Goal: Task Accomplishment & Management: Manage account settings

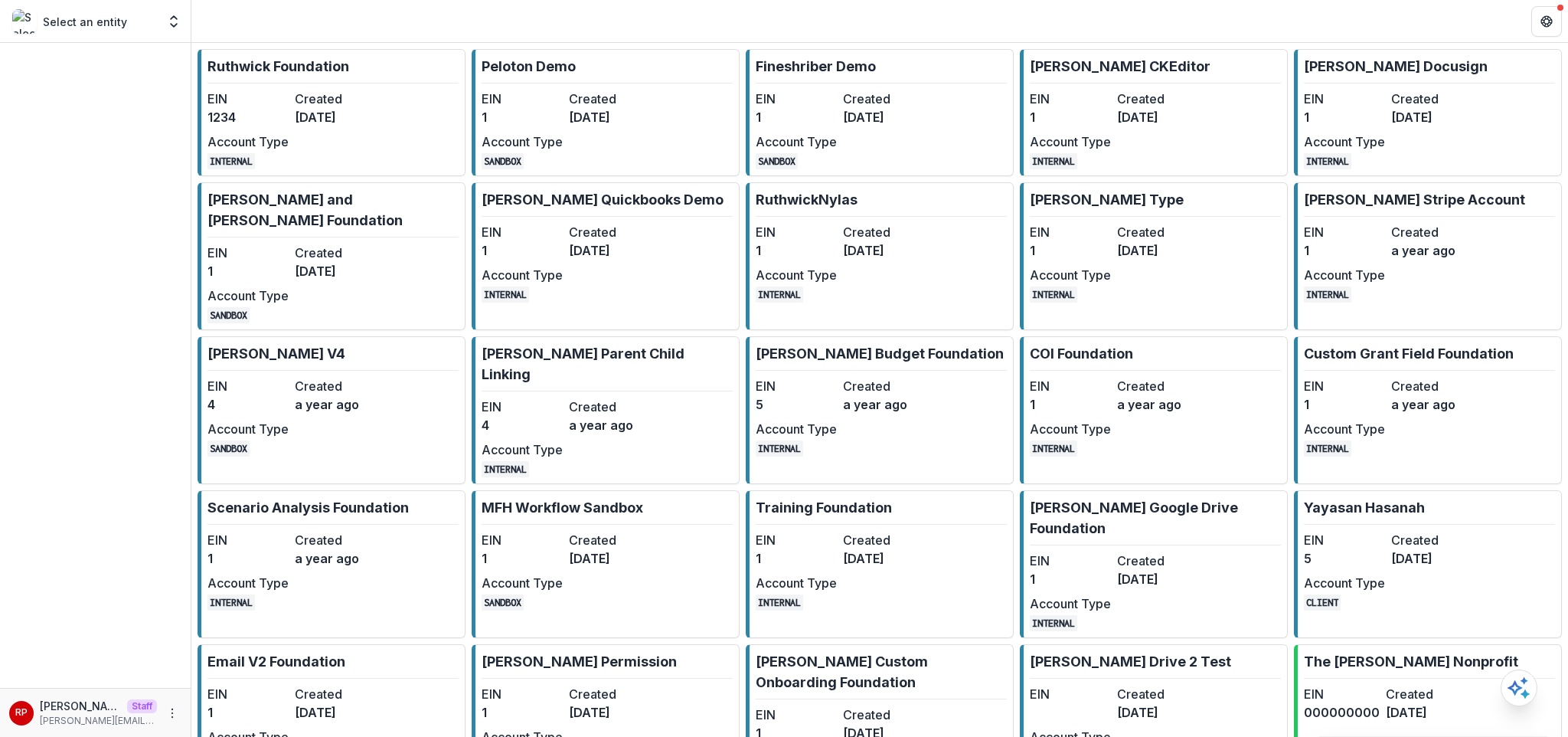
click at [328, 117] on dd "[DATE]" at bounding box center [335, 117] width 81 height 18
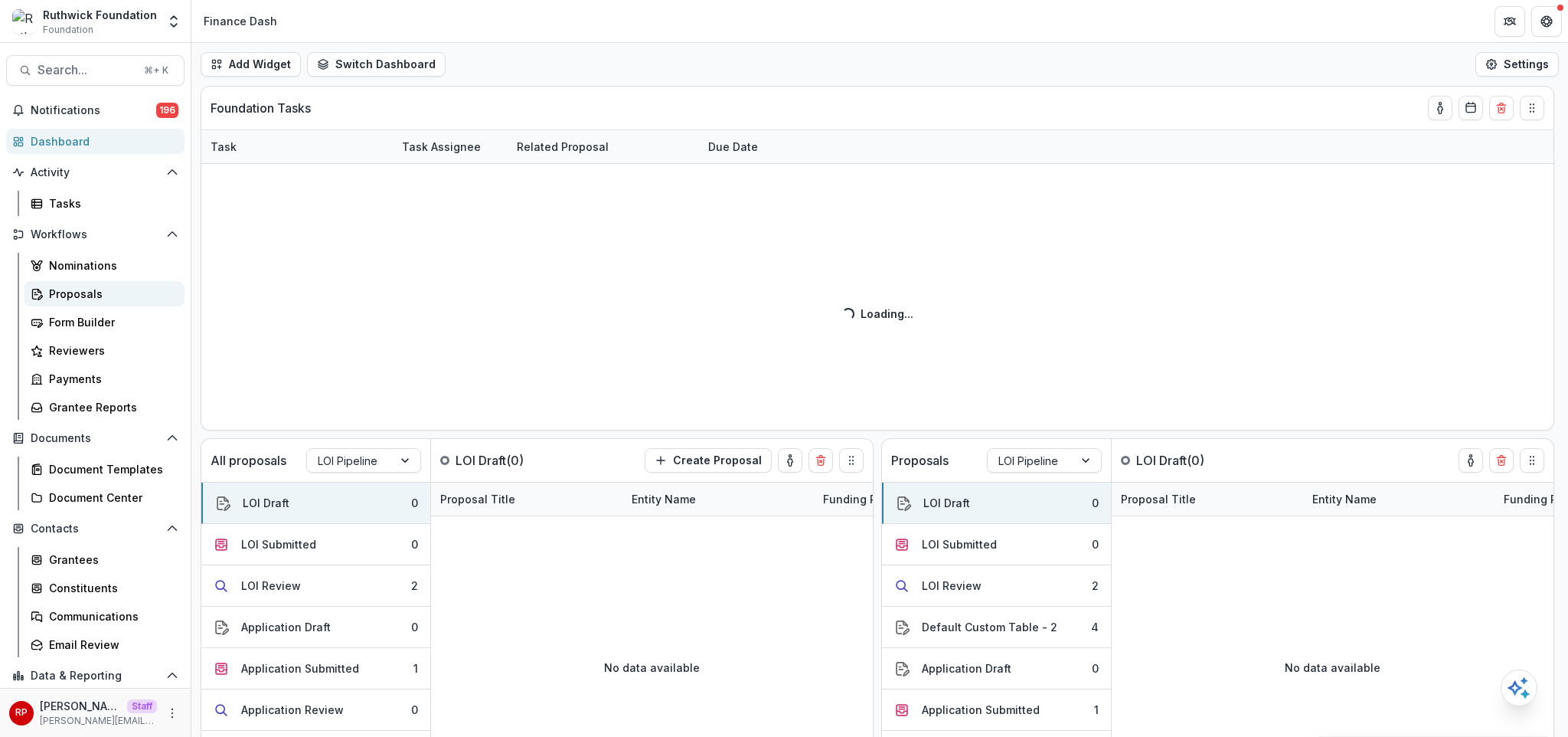
click at [118, 294] on div "Proposals" at bounding box center [110, 294] width 123 height 16
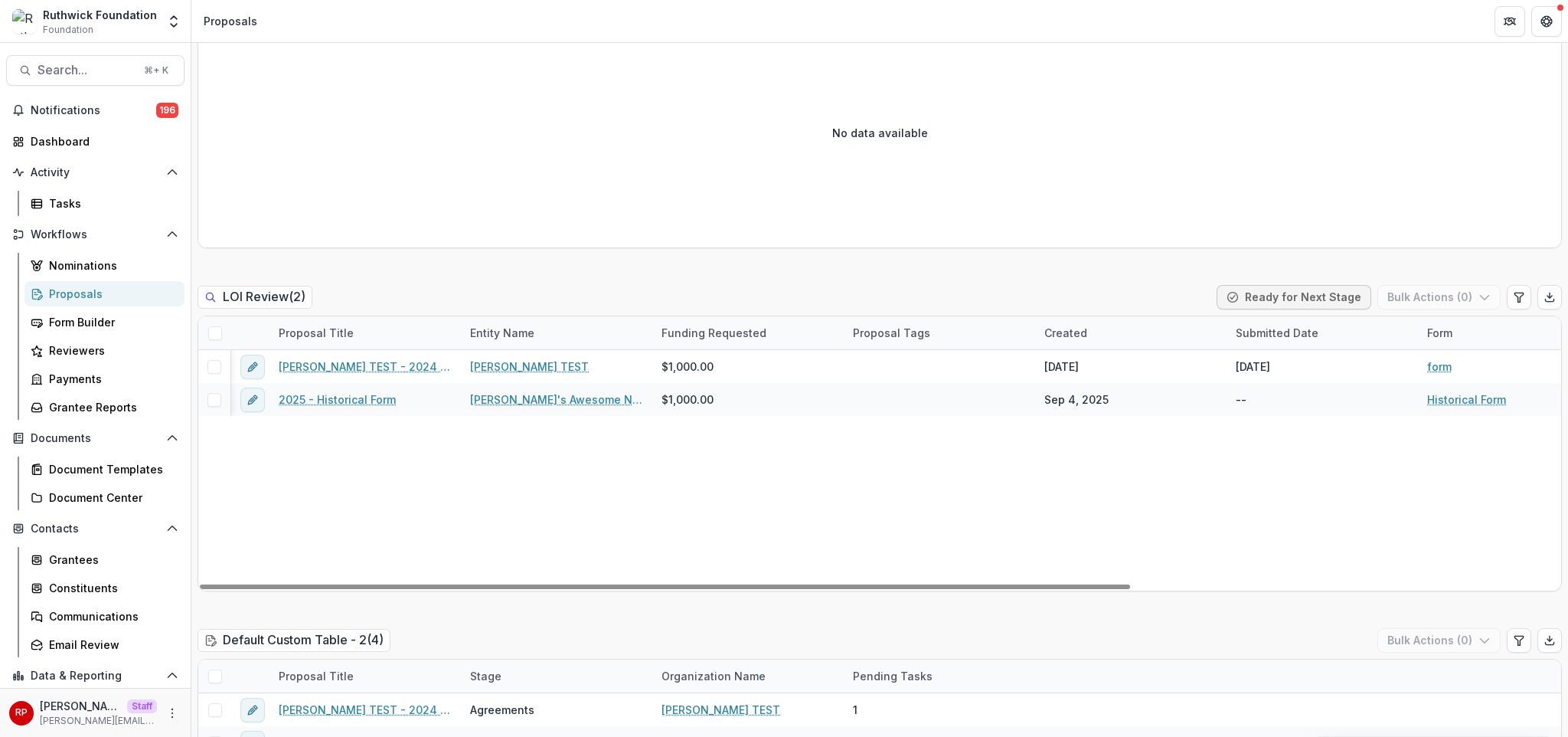
drag, startPoint x: 775, startPoint y: 590, endPoint x: 455, endPoint y: 565, distance: 321.0
click at [481, 589] on div at bounding box center [665, 586] width 930 height 4
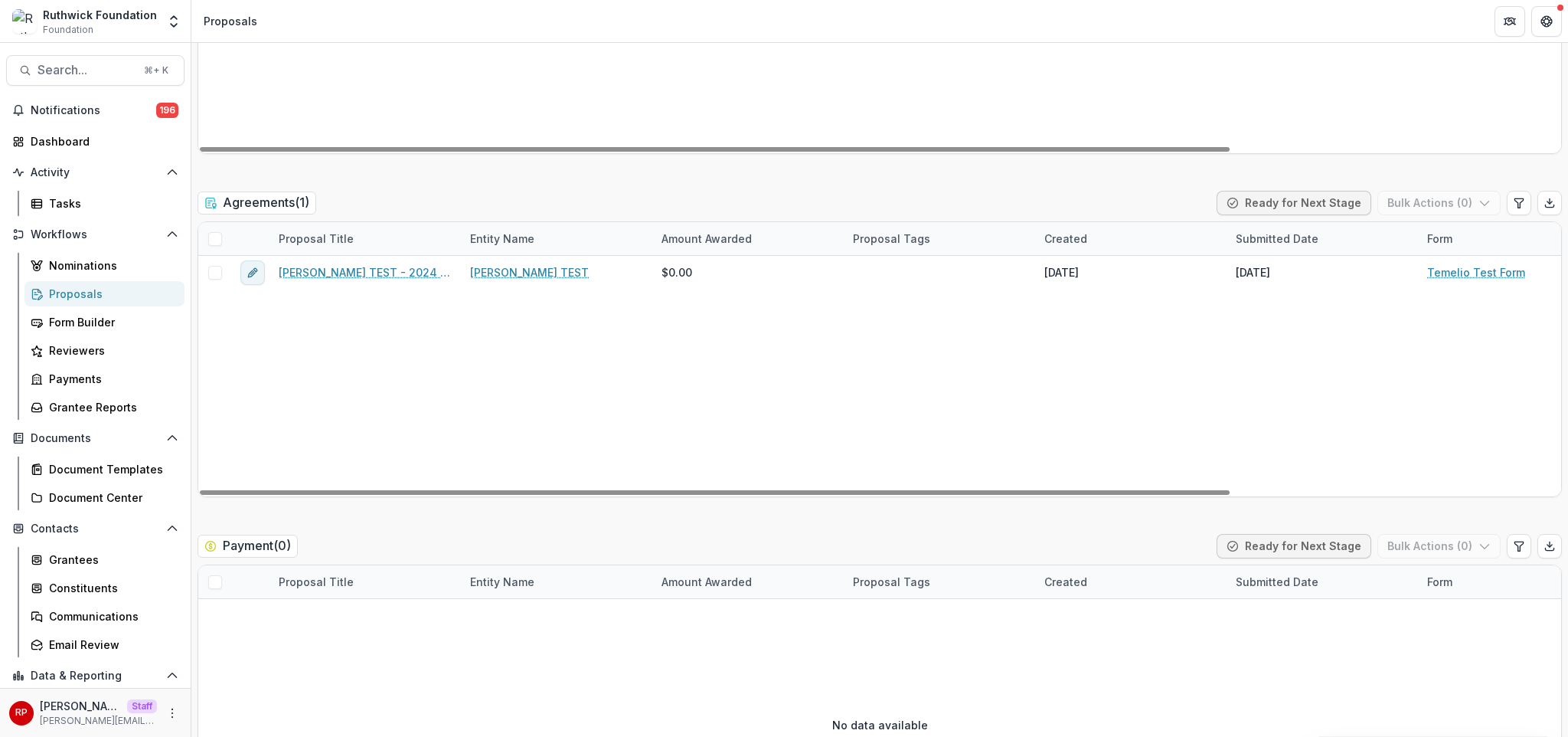
scroll to position [3940, 0]
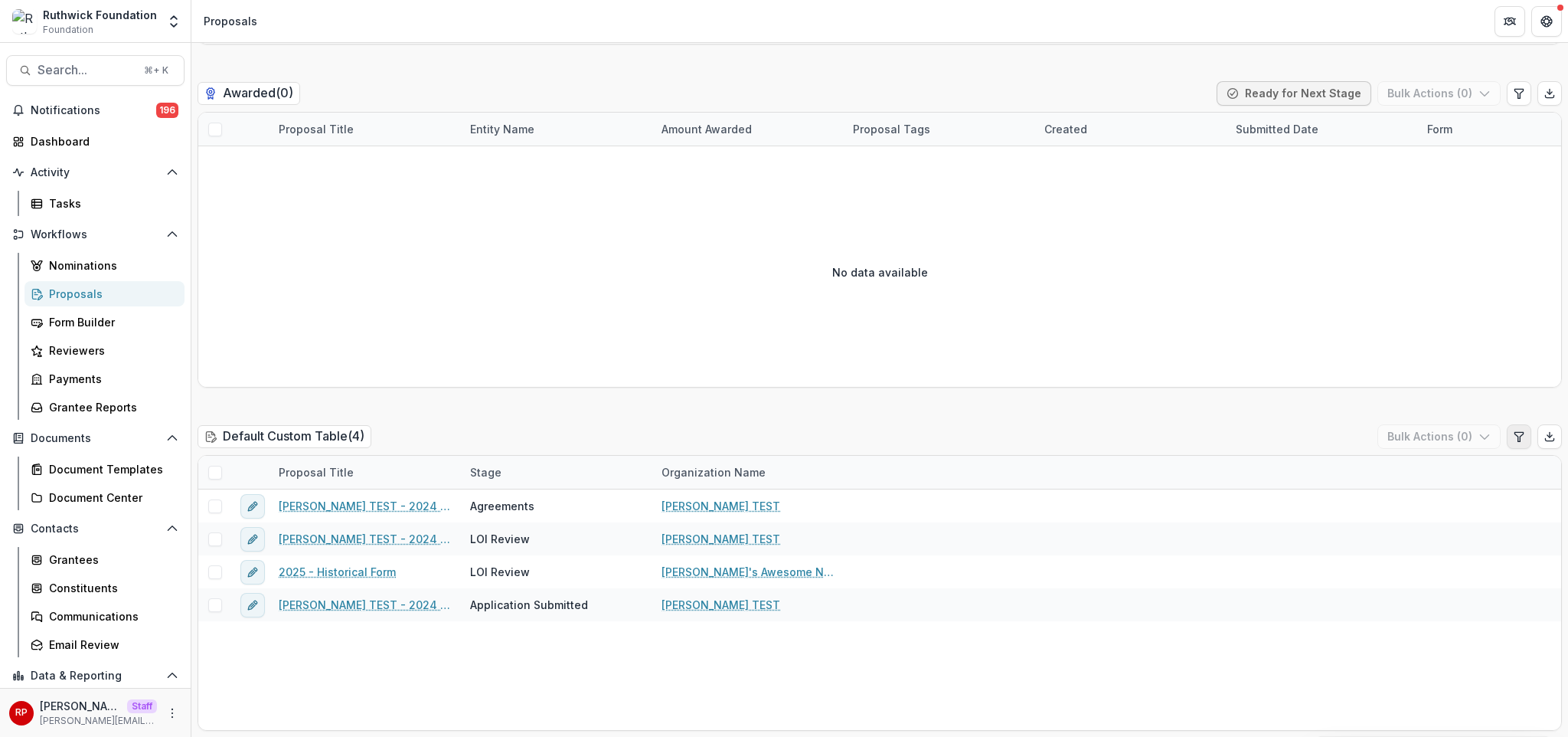
click at [1516, 430] on icon "Edit table settings" at bounding box center [1519, 436] width 13 height 13
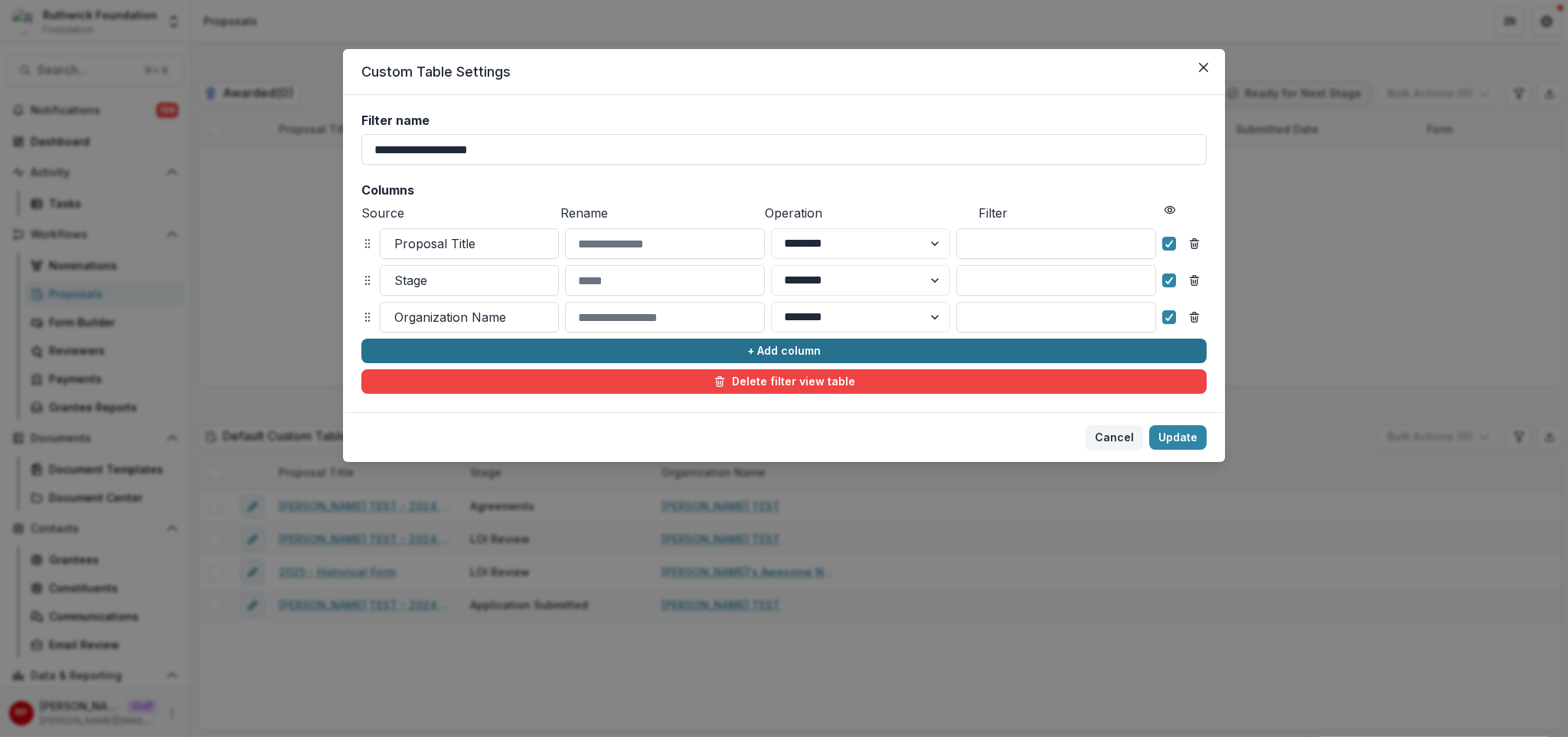
click at [773, 353] on button "+ Add column" at bounding box center [784, 350] width 845 height 24
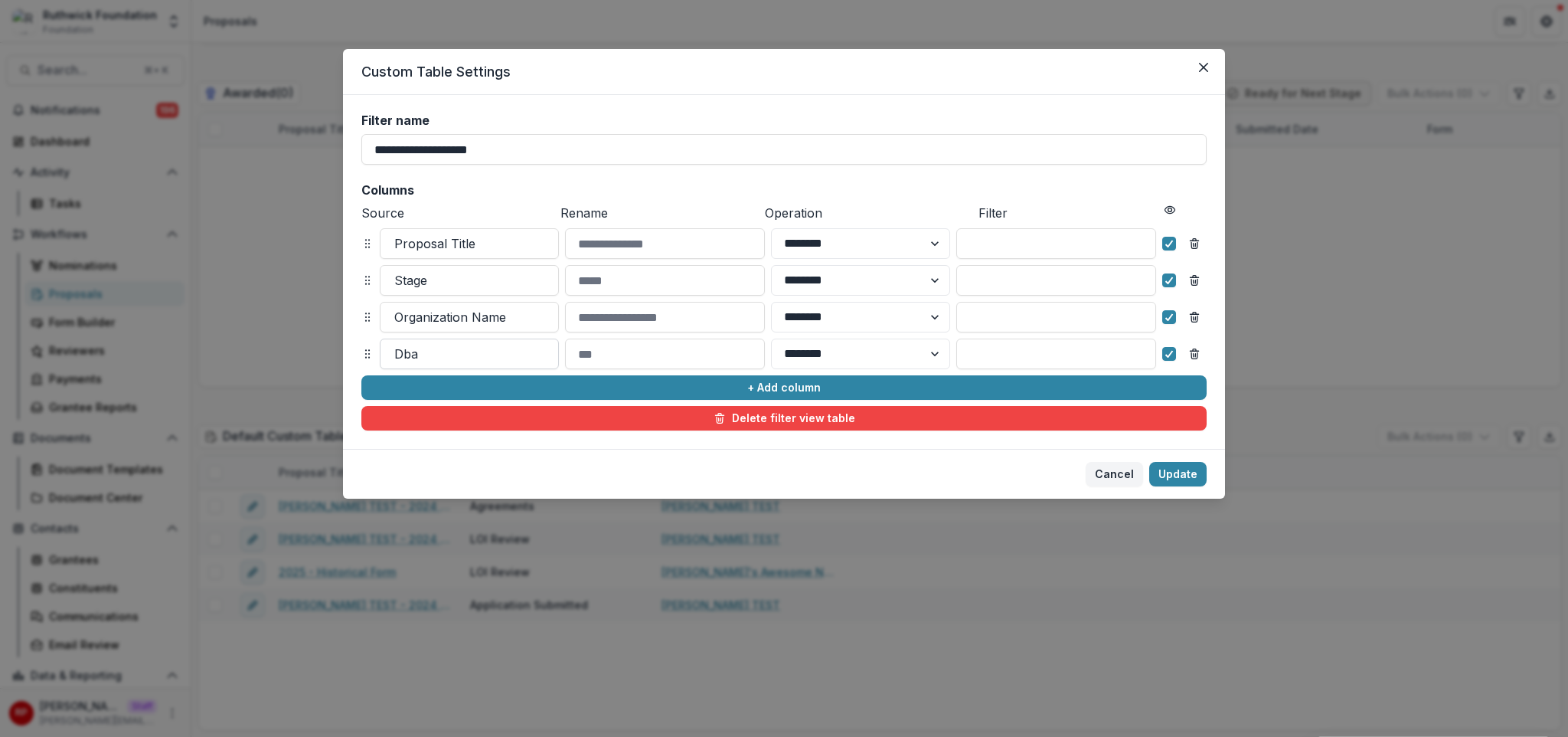
click at [485, 356] on div at bounding box center [469, 354] width 150 height 22
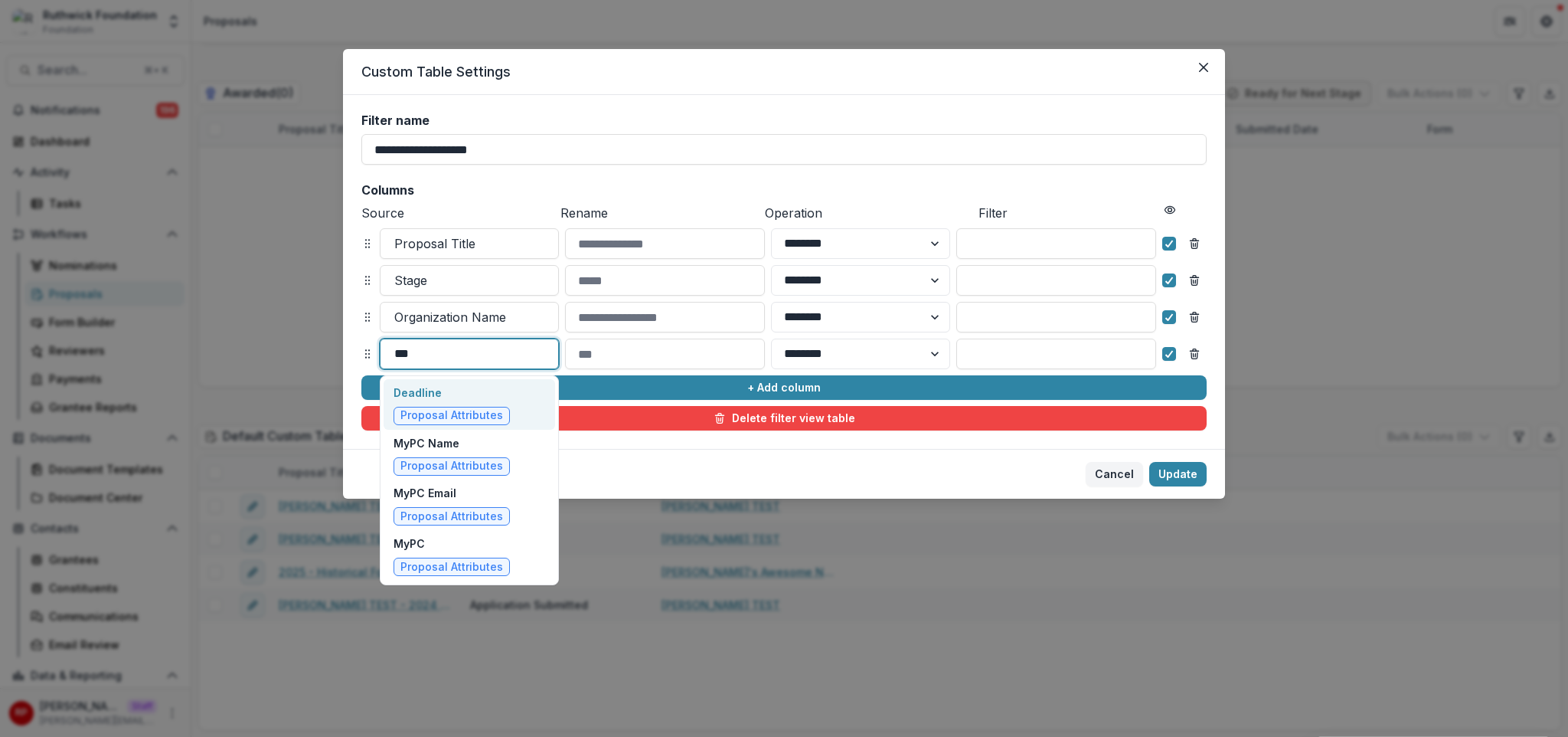
type input "****"
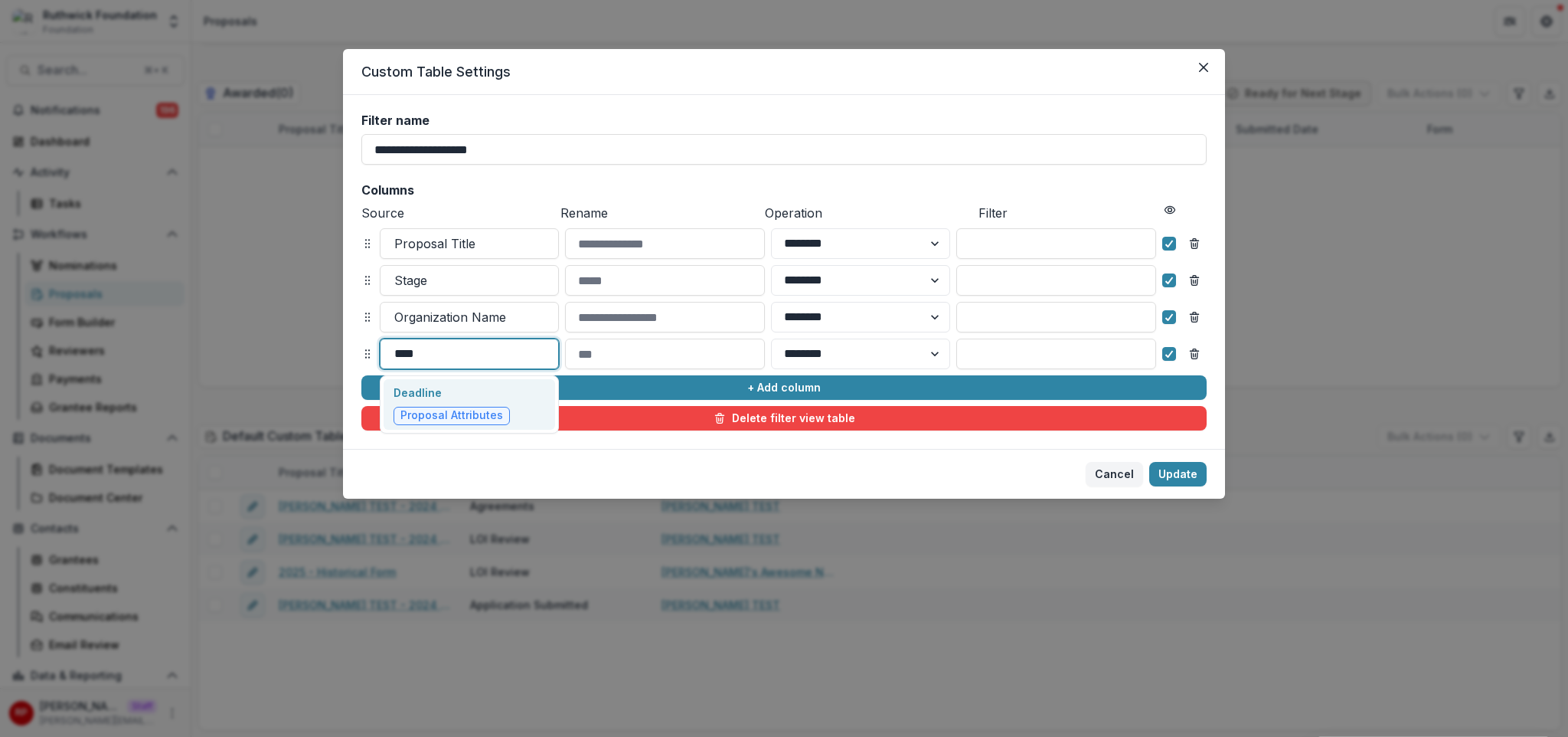
click at [481, 397] on p "Deadline" at bounding box center [451, 392] width 117 height 16
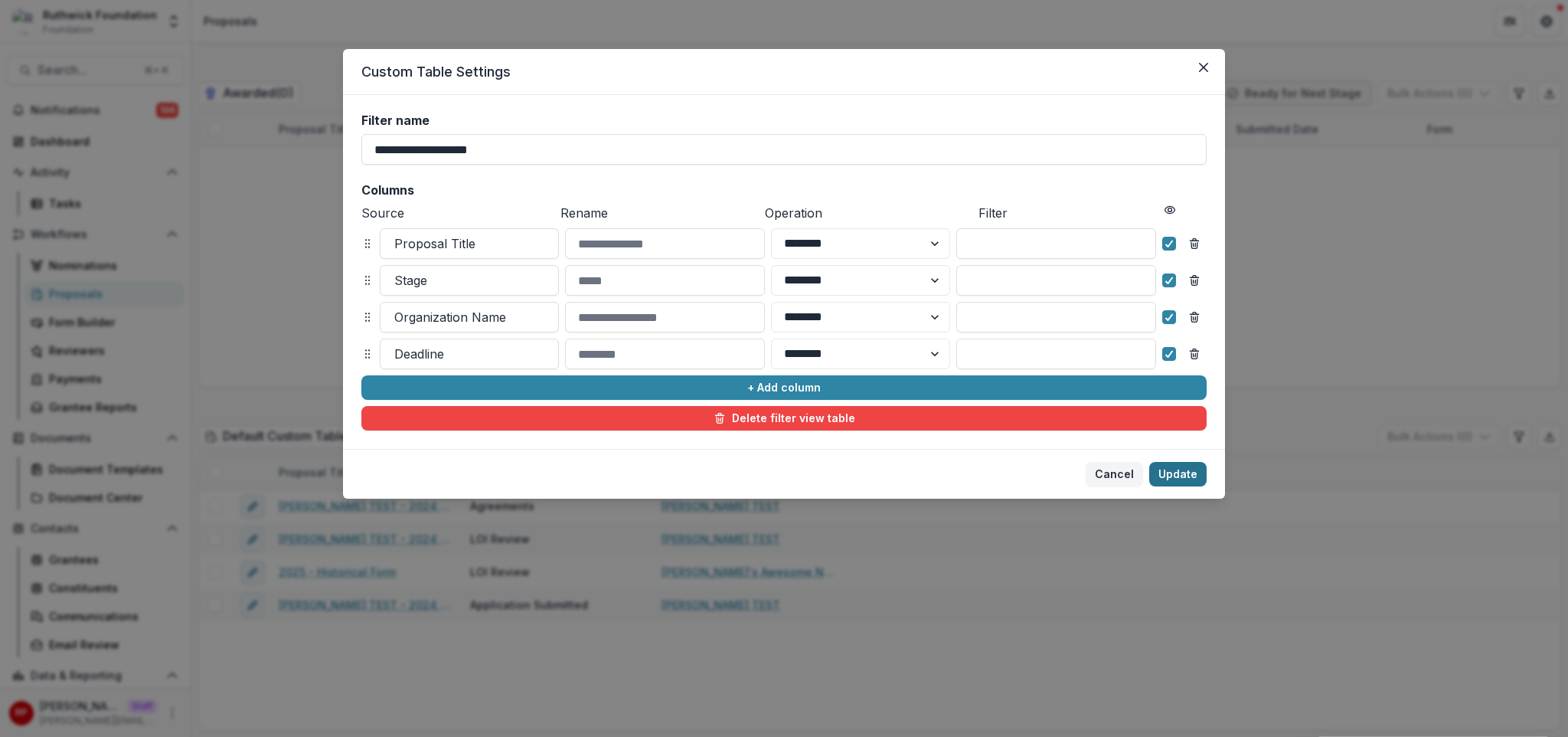
click at [1180, 472] on button "Update" at bounding box center [1178, 473] width 57 height 24
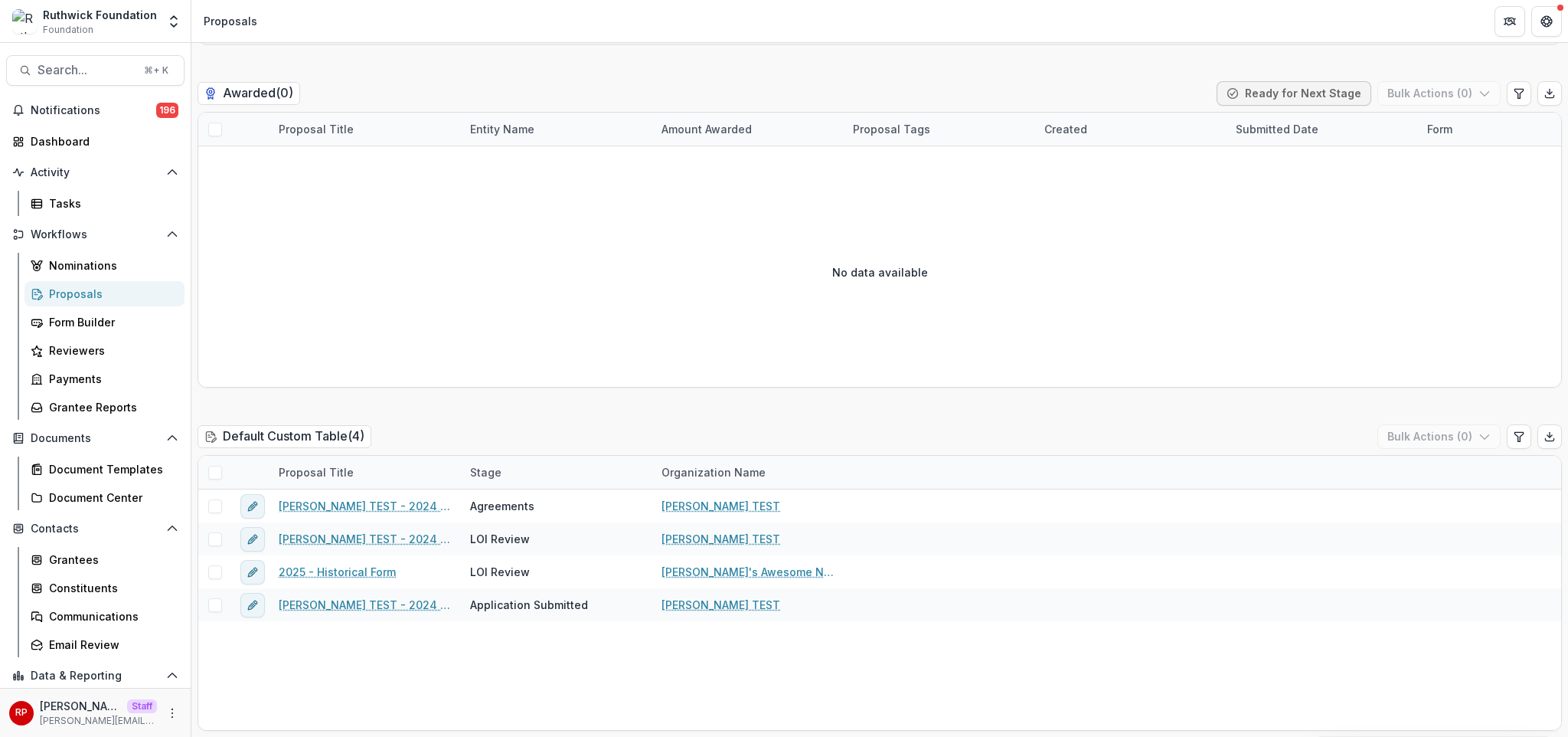
click at [1115, 427] on div "Default Custom Table ( 4 ) Bulk Actions ( 0 )" at bounding box center [880, 440] width 1364 height 31
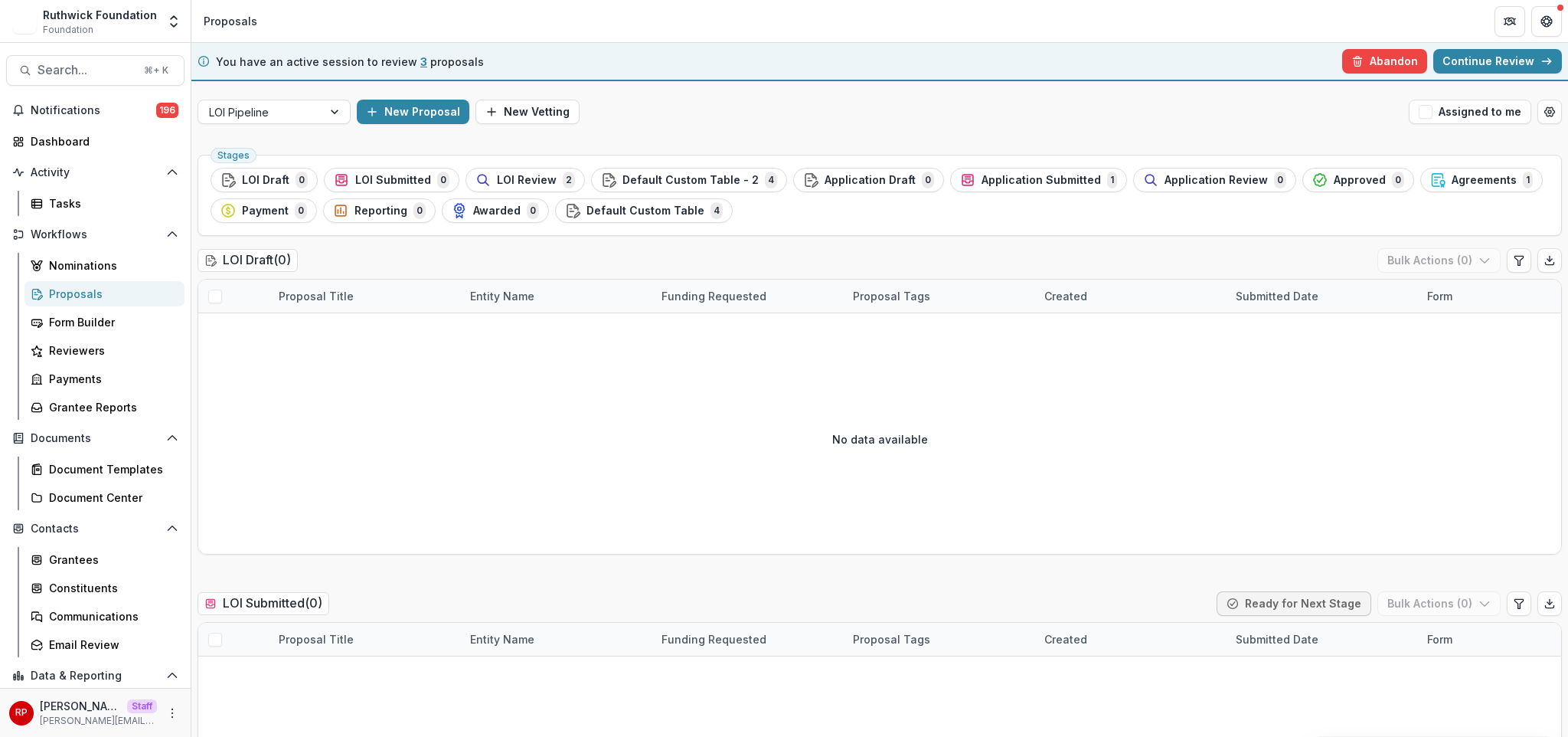
scroll to position [1995, 0]
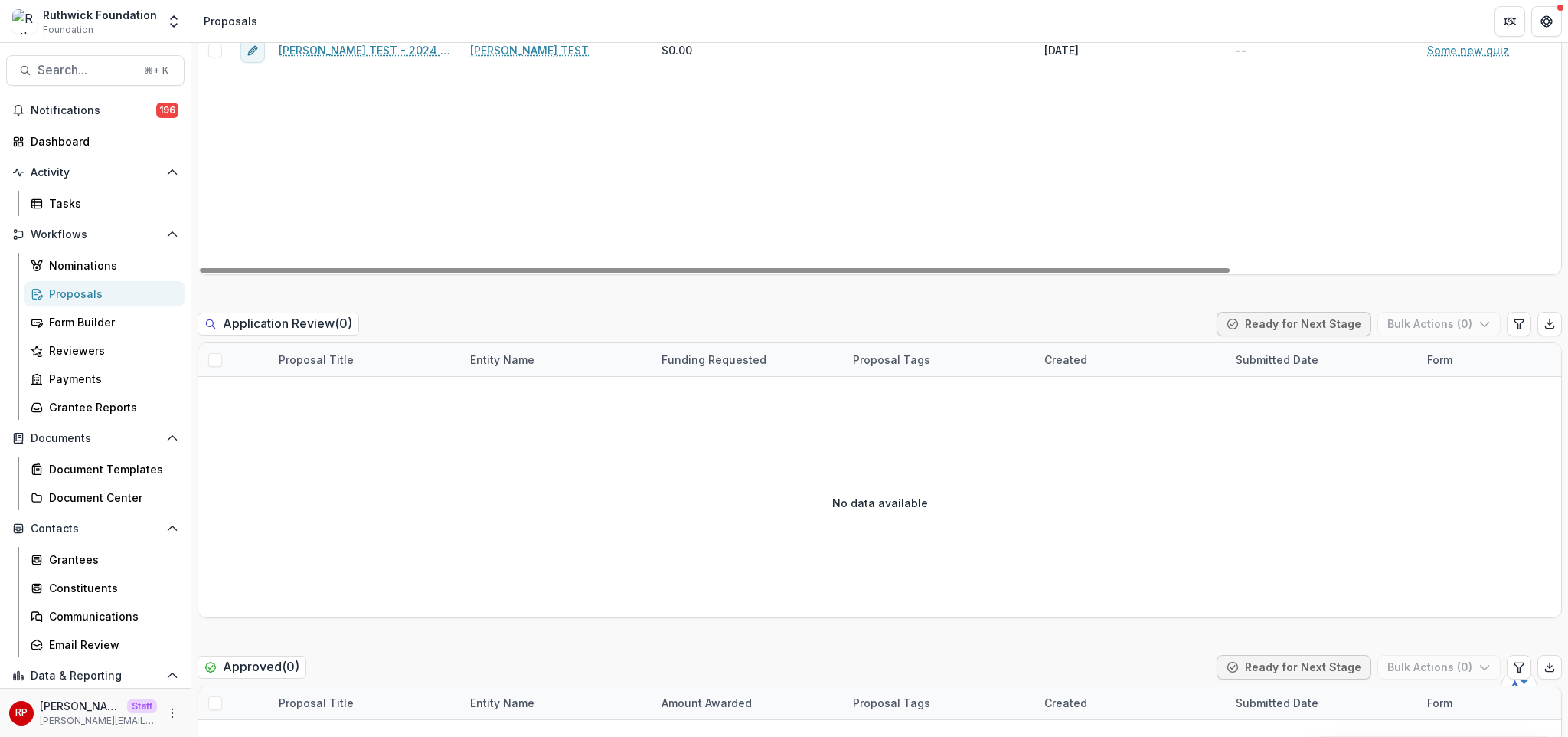
click at [855, 304] on div "LOI Draft ( 0 ) Bulk Actions ( 0 ) Proposal Title Entity Name Funding Requested…" at bounding box center [880, 464] width 1364 height 4422
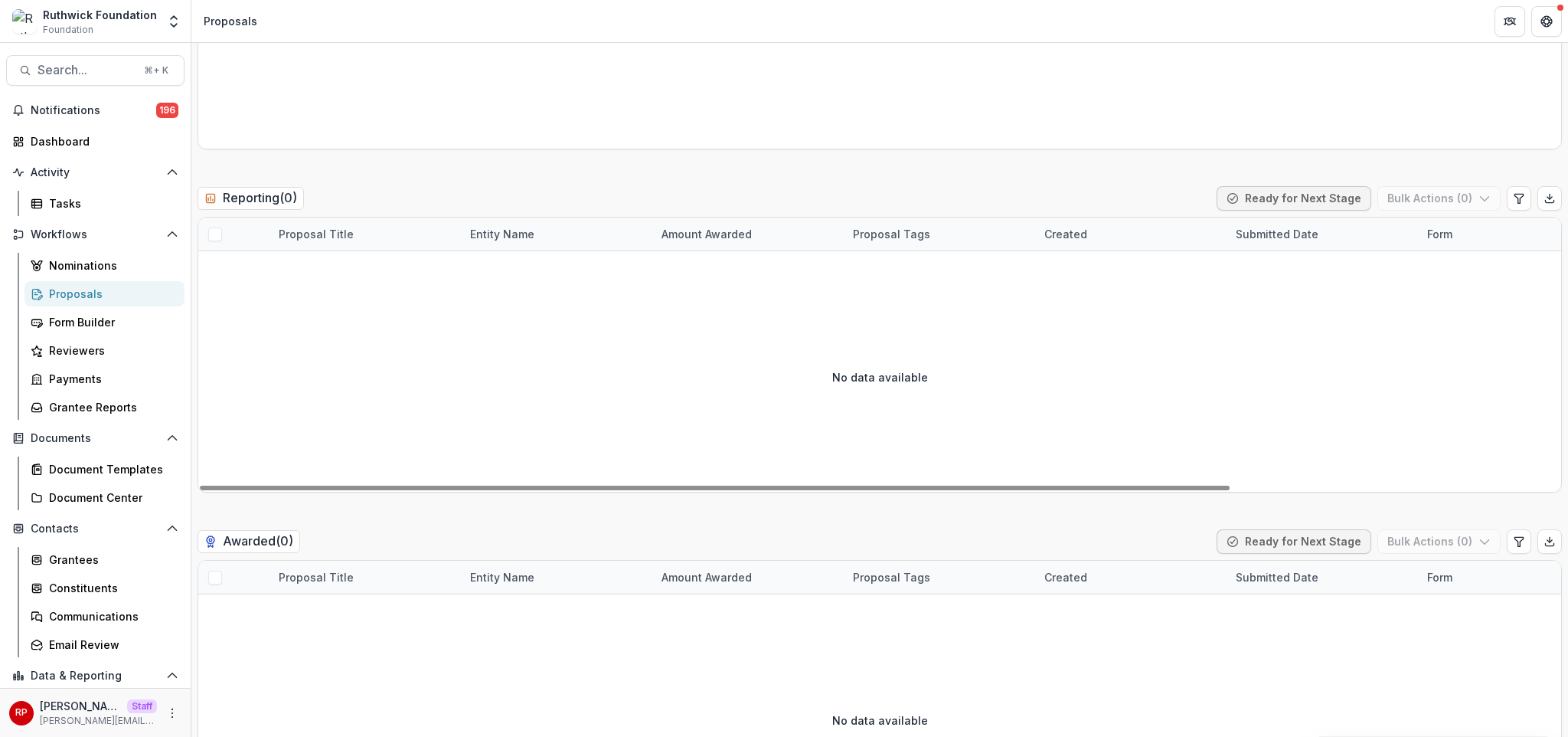
scroll to position [3940, 0]
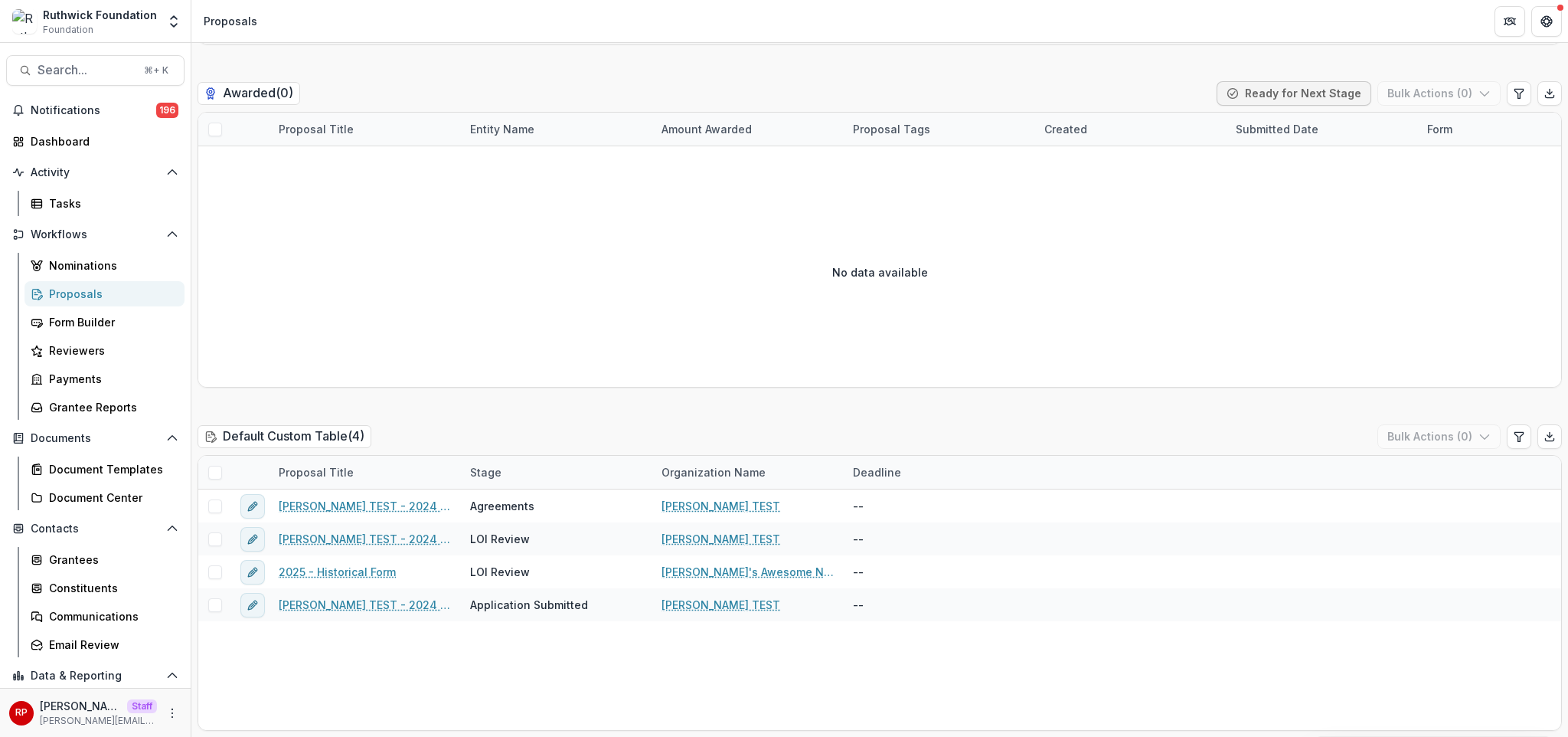
click at [914, 425] on div "Default Custom Table ( 4 ) Bulk Actions ( 0 )" at bounding box center [880, 440] width 1364 height 31
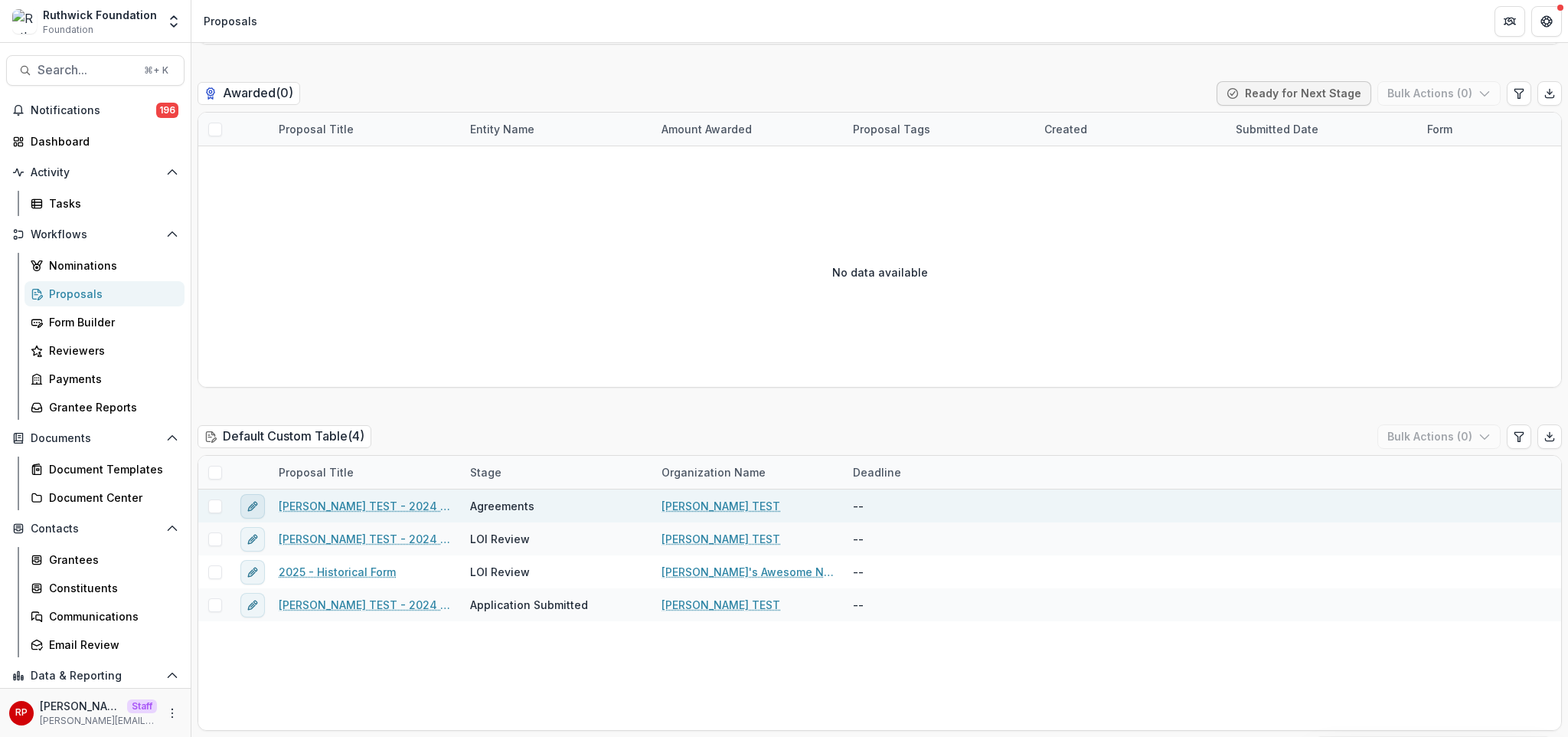
click at [257, 510] on icon "edit" at bounding box center [253, 506] width 13 height 13
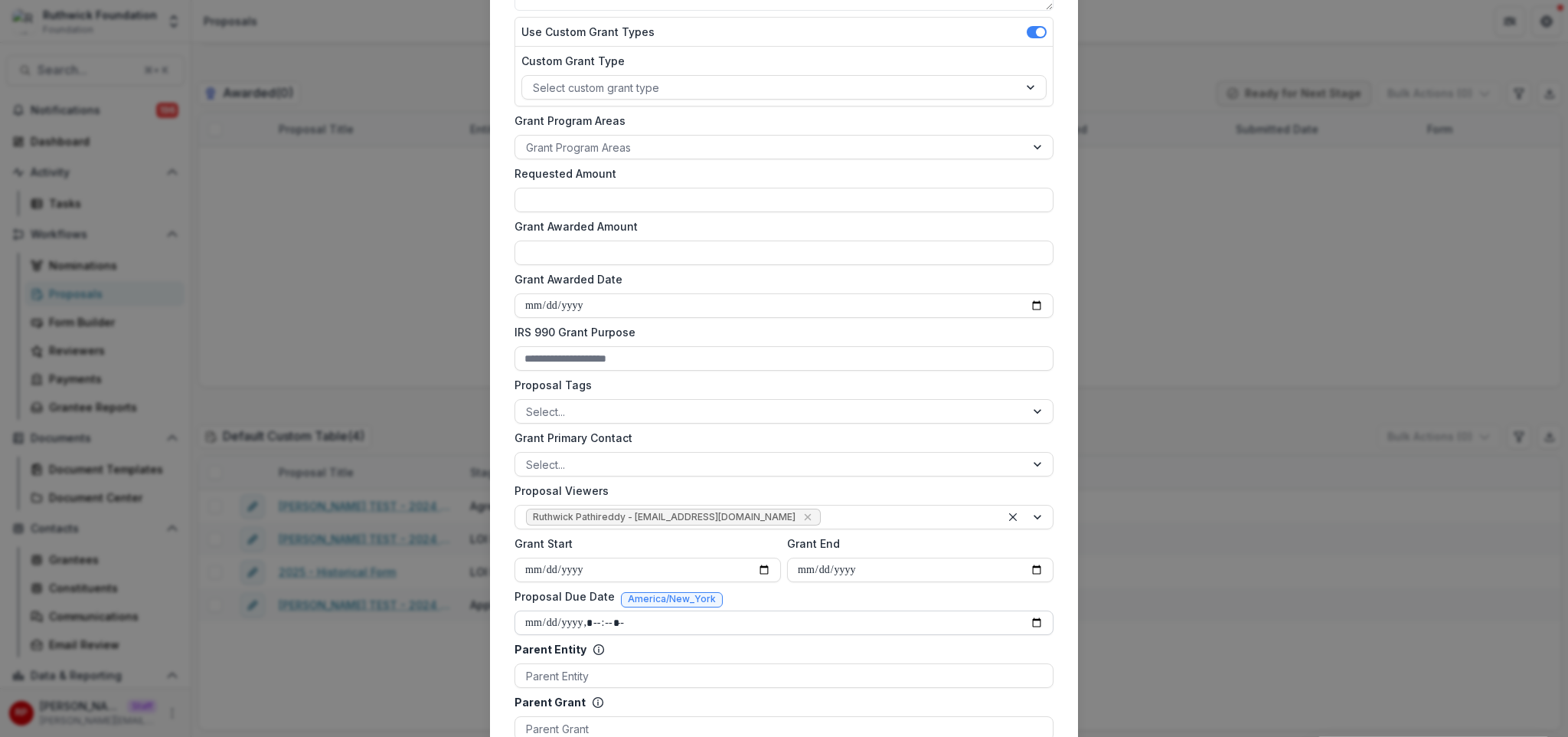
scroll to position [695, 0]
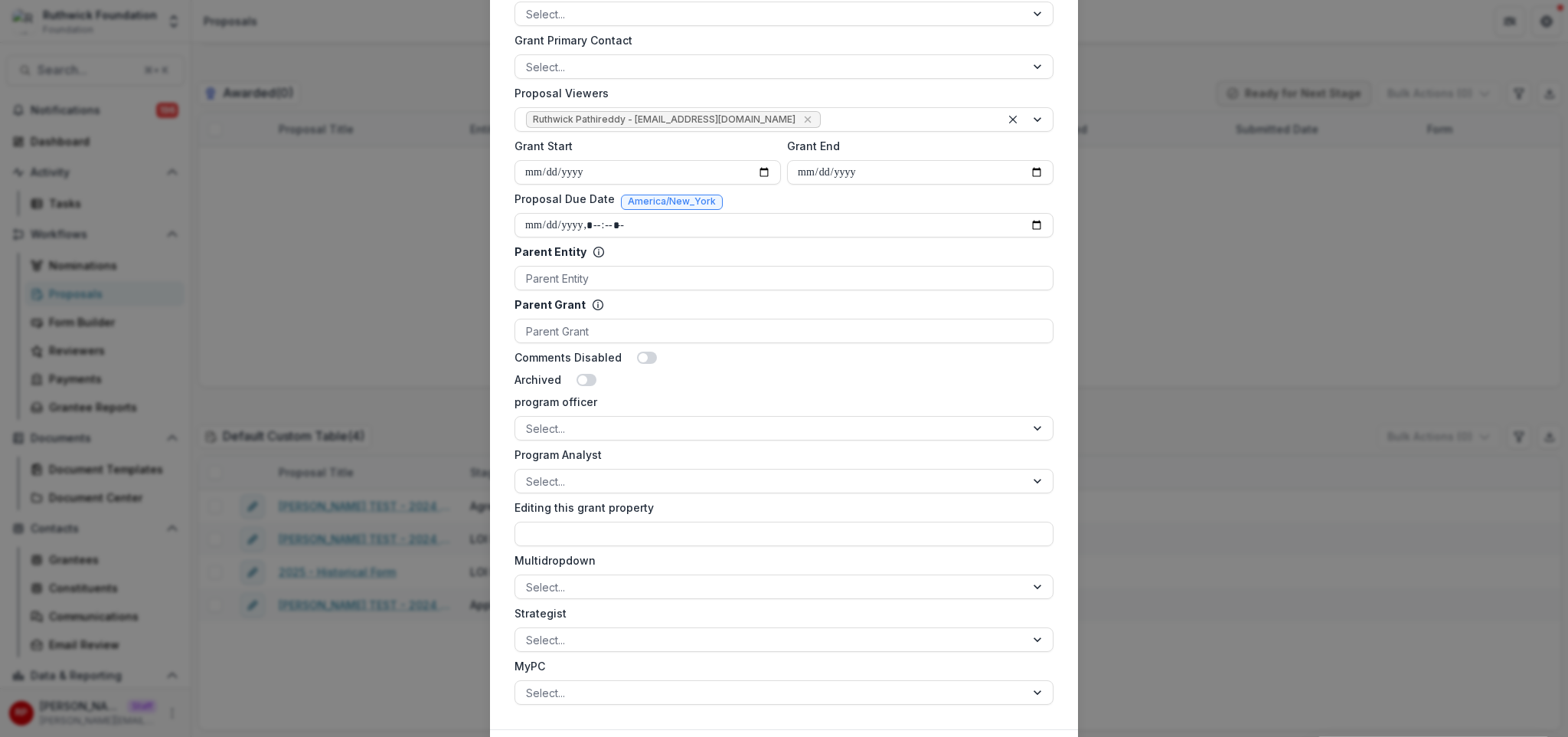
drag, startPoint x: 1033, startPoint y: 225, endPoint x: 909, endPoint y: 293, distance: 141.4
click at [1033, 226] on input "Proposal Due Date" at bounding box center [784, 224] width 539 height 24
type input "**********"
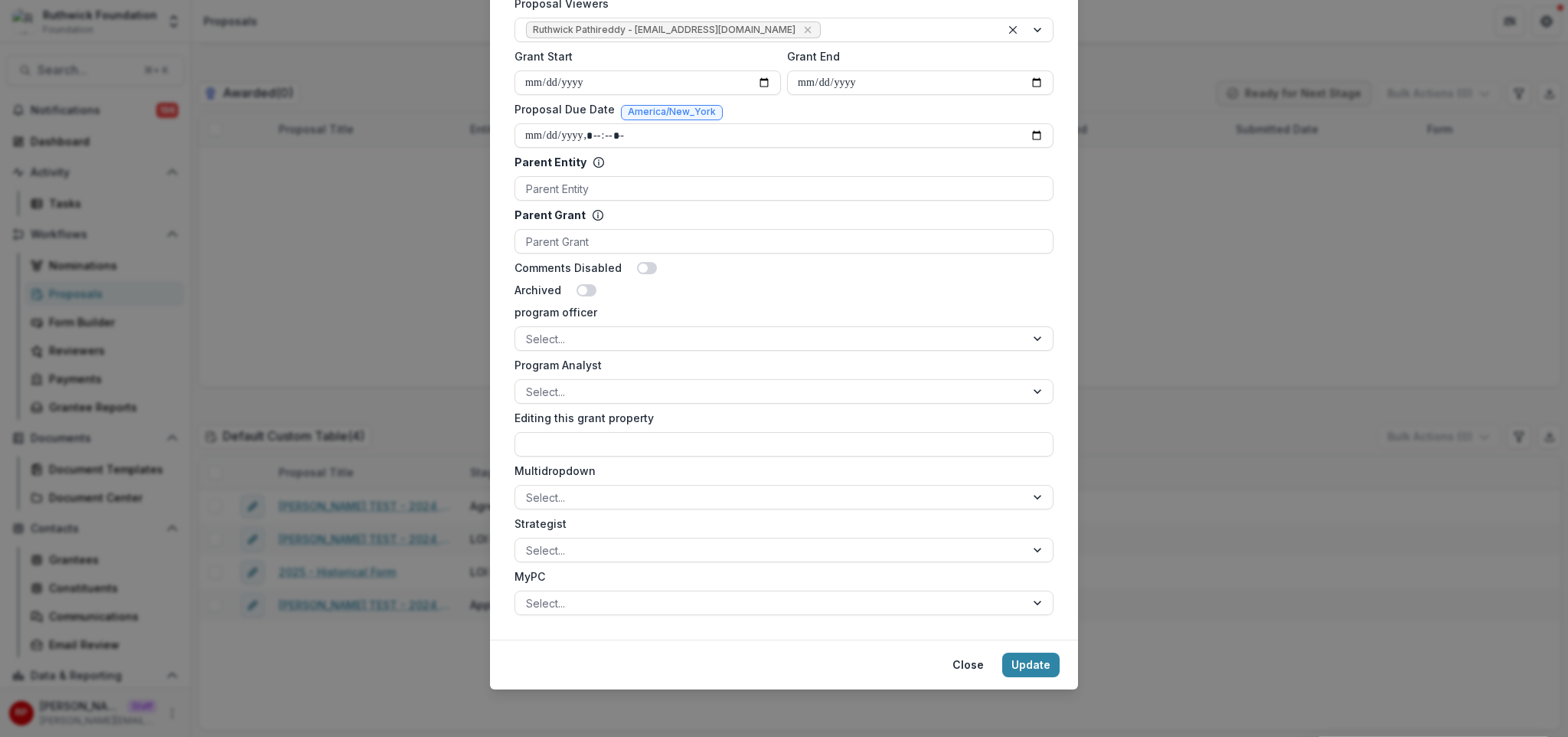
scroll to position [786, 0]
click at [1022, 669] on button "Update" at bounding box center [1030, 662] width 57 height 24
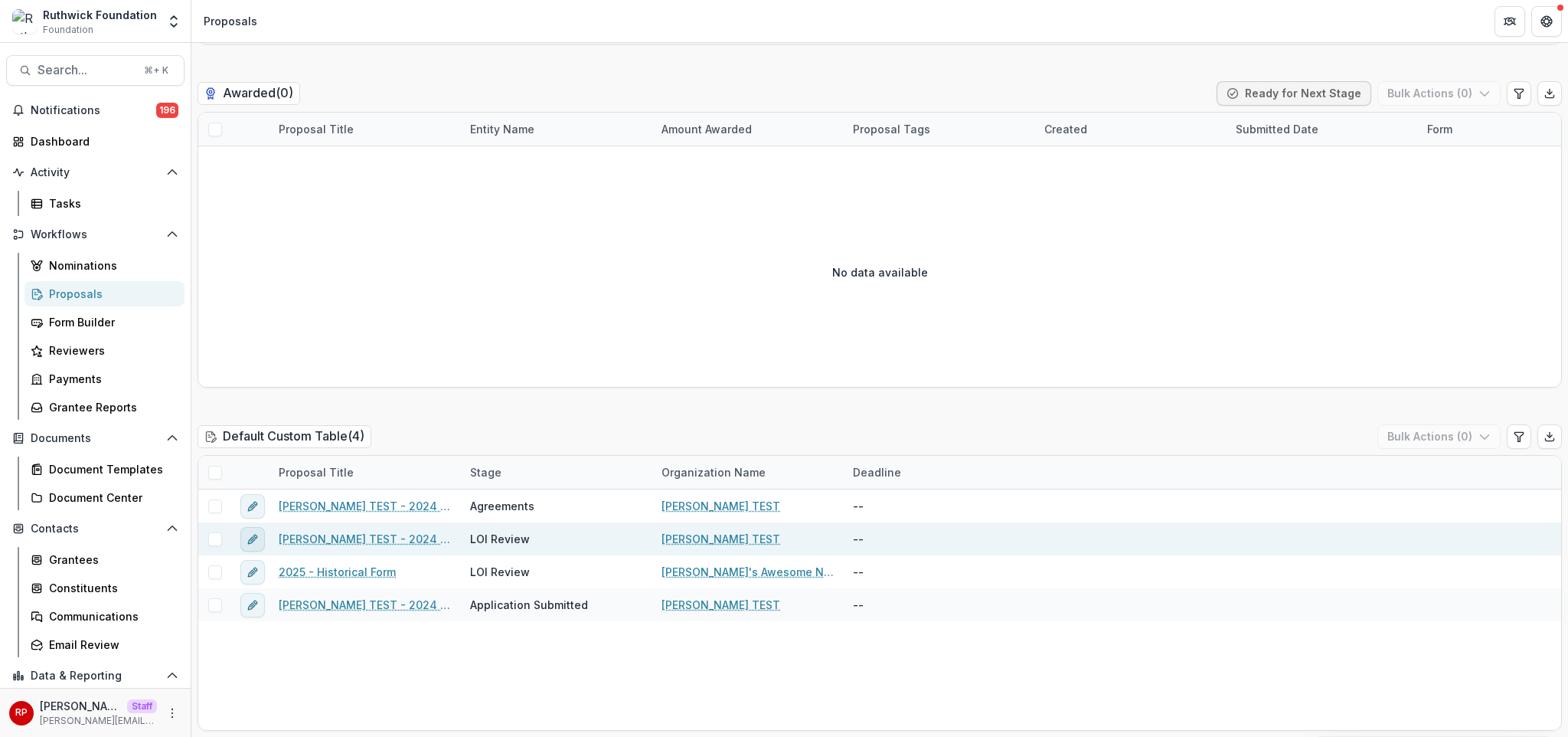
click at [256, 539] on icon "edit" at bounding box center [253, 540] width 13 height 13
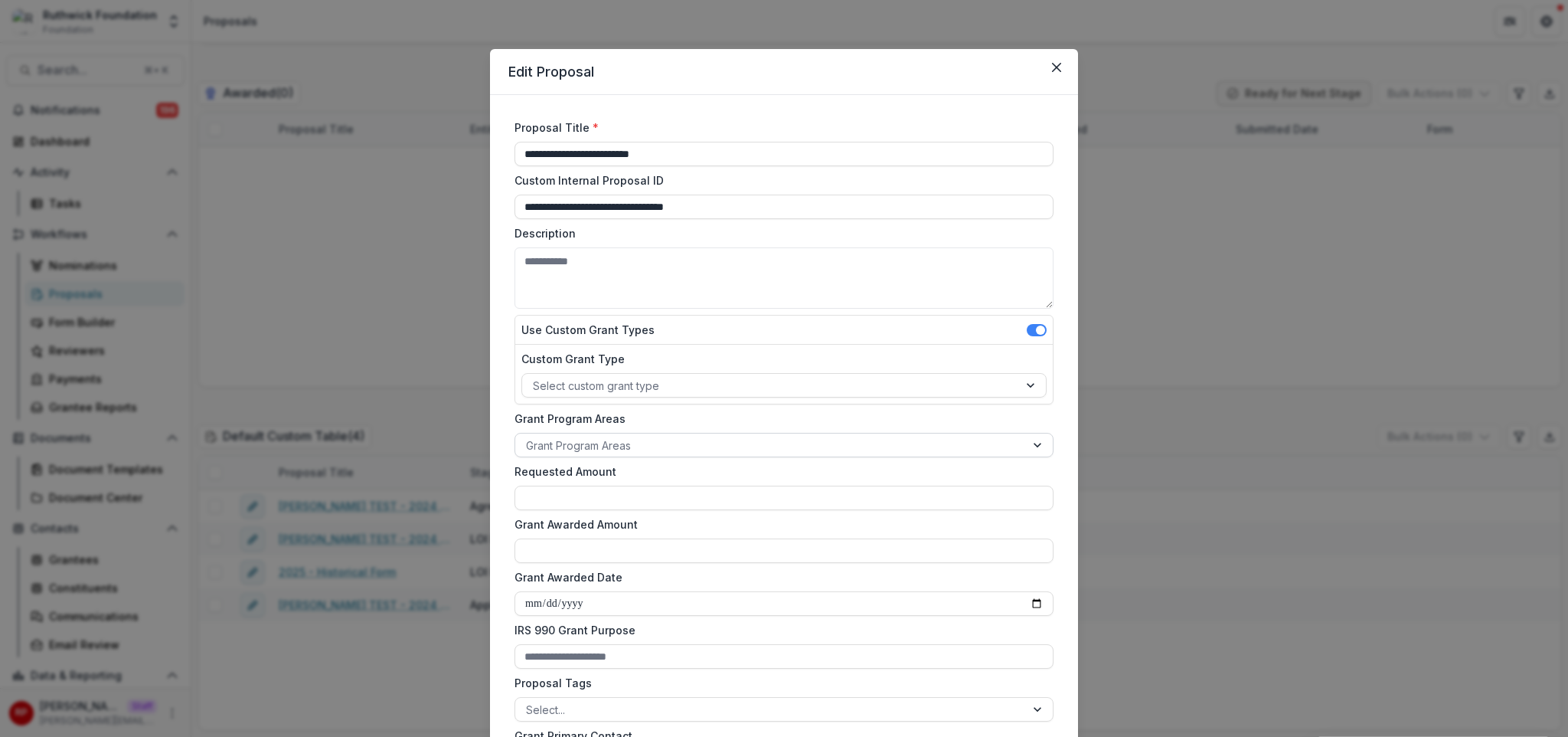
type input "******"
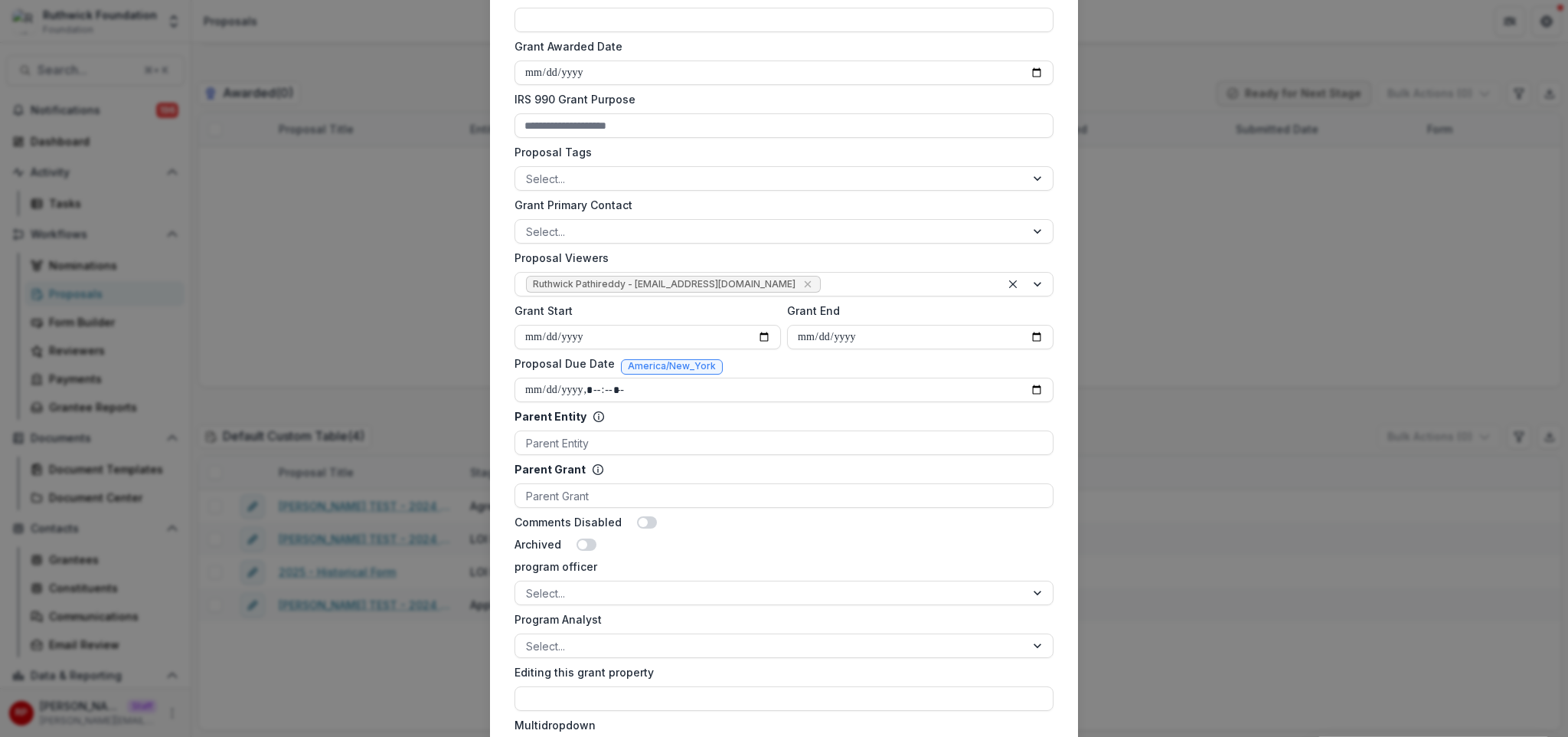
scroll to position [556, 0]
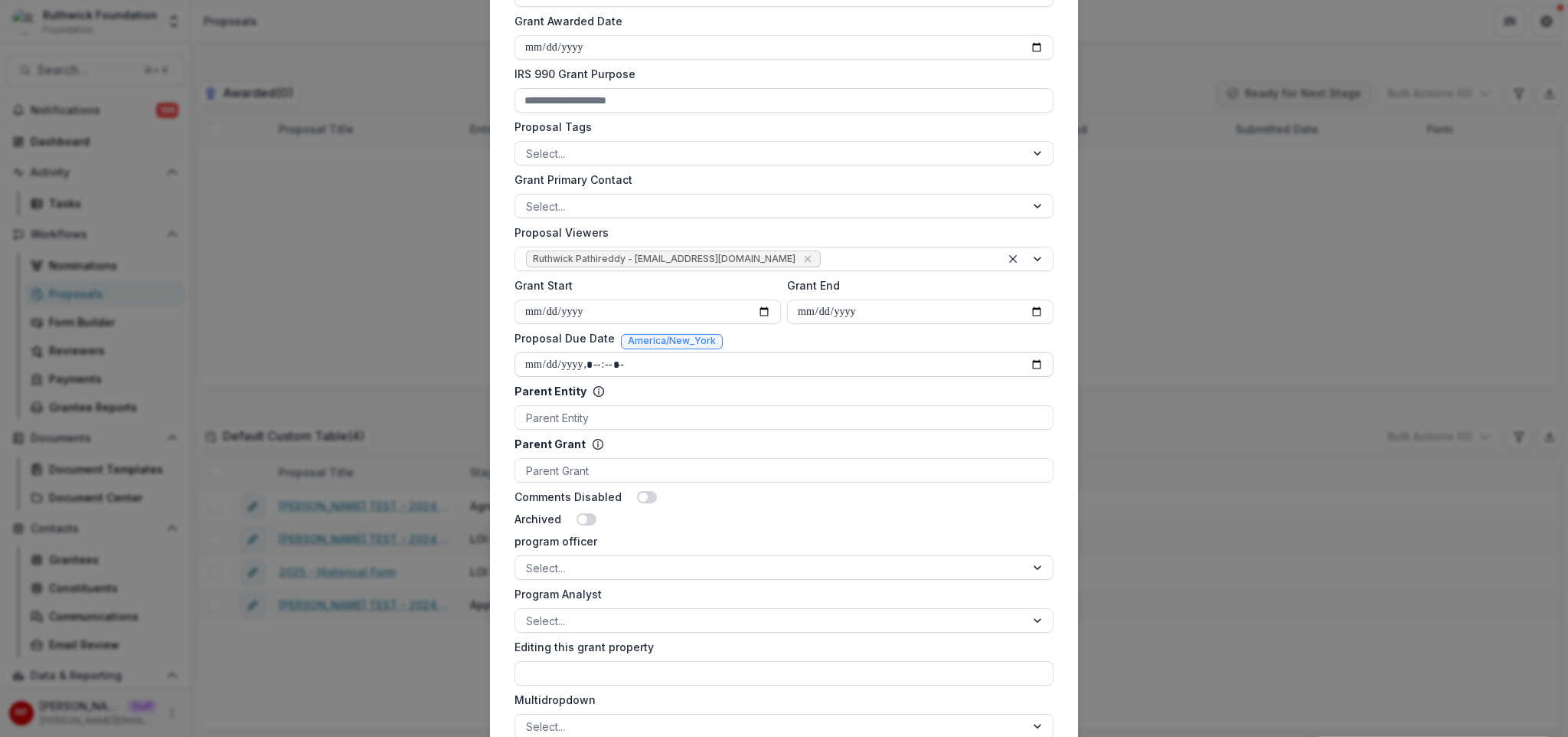
click at [1034, 366] on input "Proposal Due Date" at bounding box center [784, 364] width 539 height 24
type input "**********"
click at [875, 344] on div "Proposal Due Date America/New_York" at bounding box center [784, 341] width 539 height 22
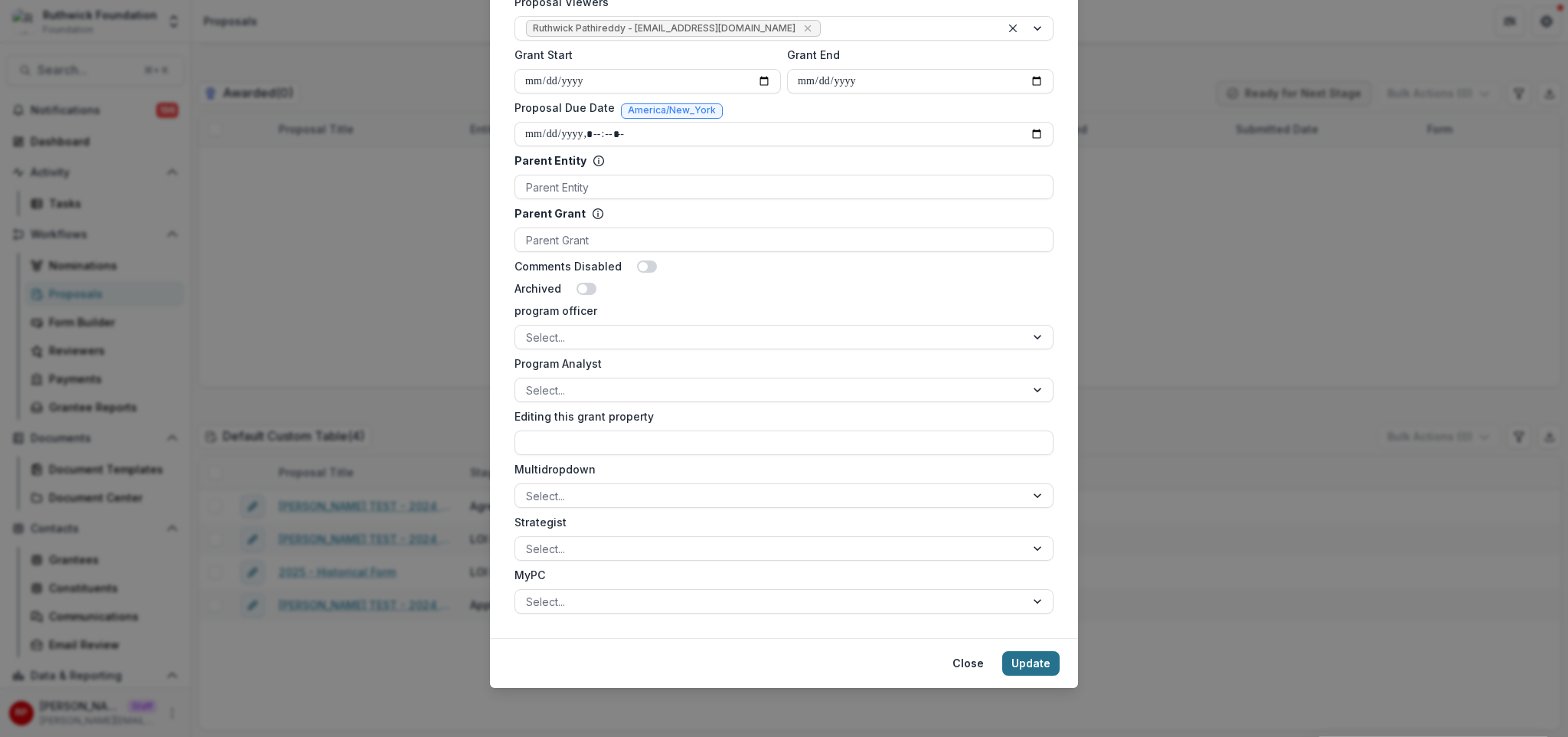
click at [1021, 667] on button "Update" at bounding box center [1030, 662] width 57 height 24
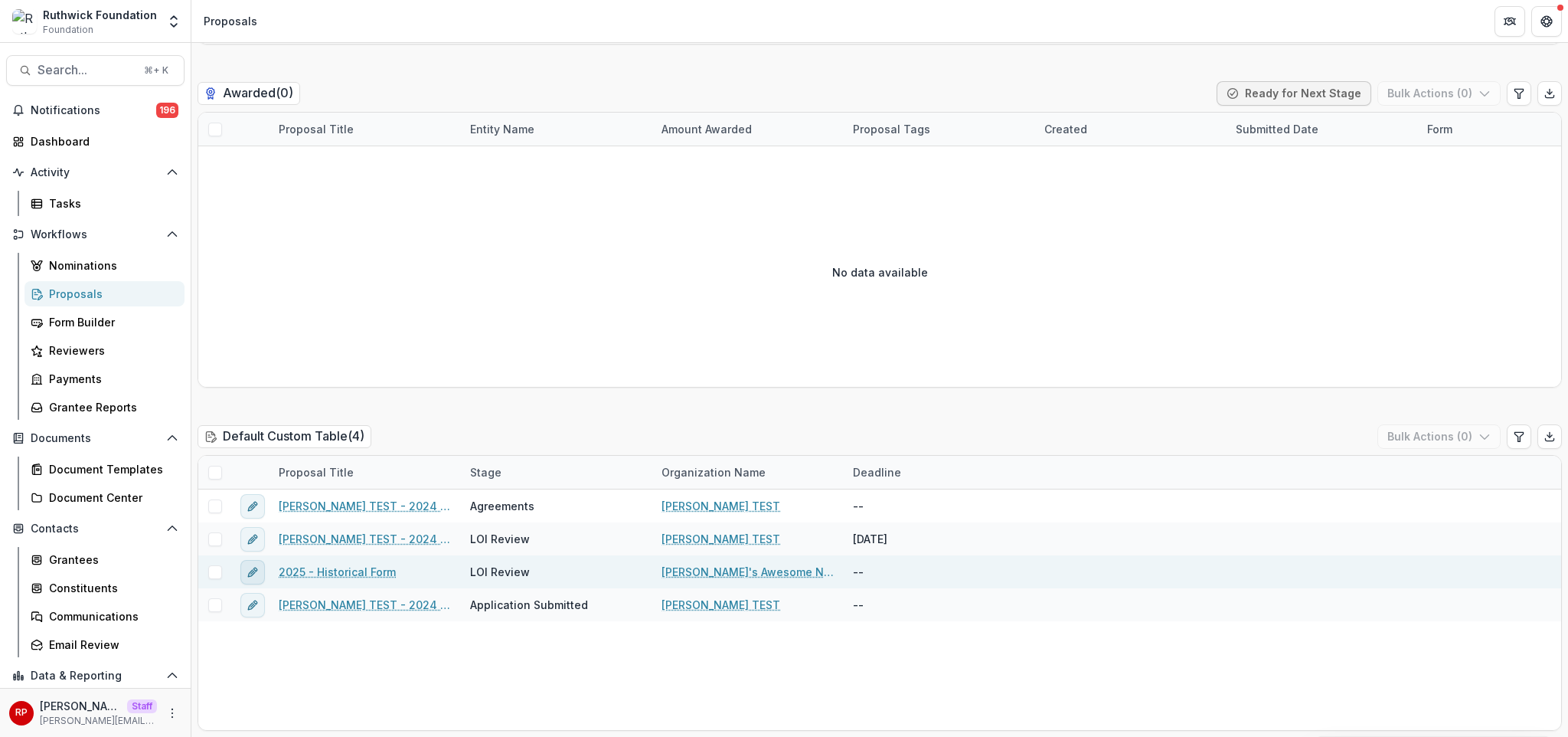
click at [248, 575] on icon "edit" at bounding box center [251, 573] width 7 height 7
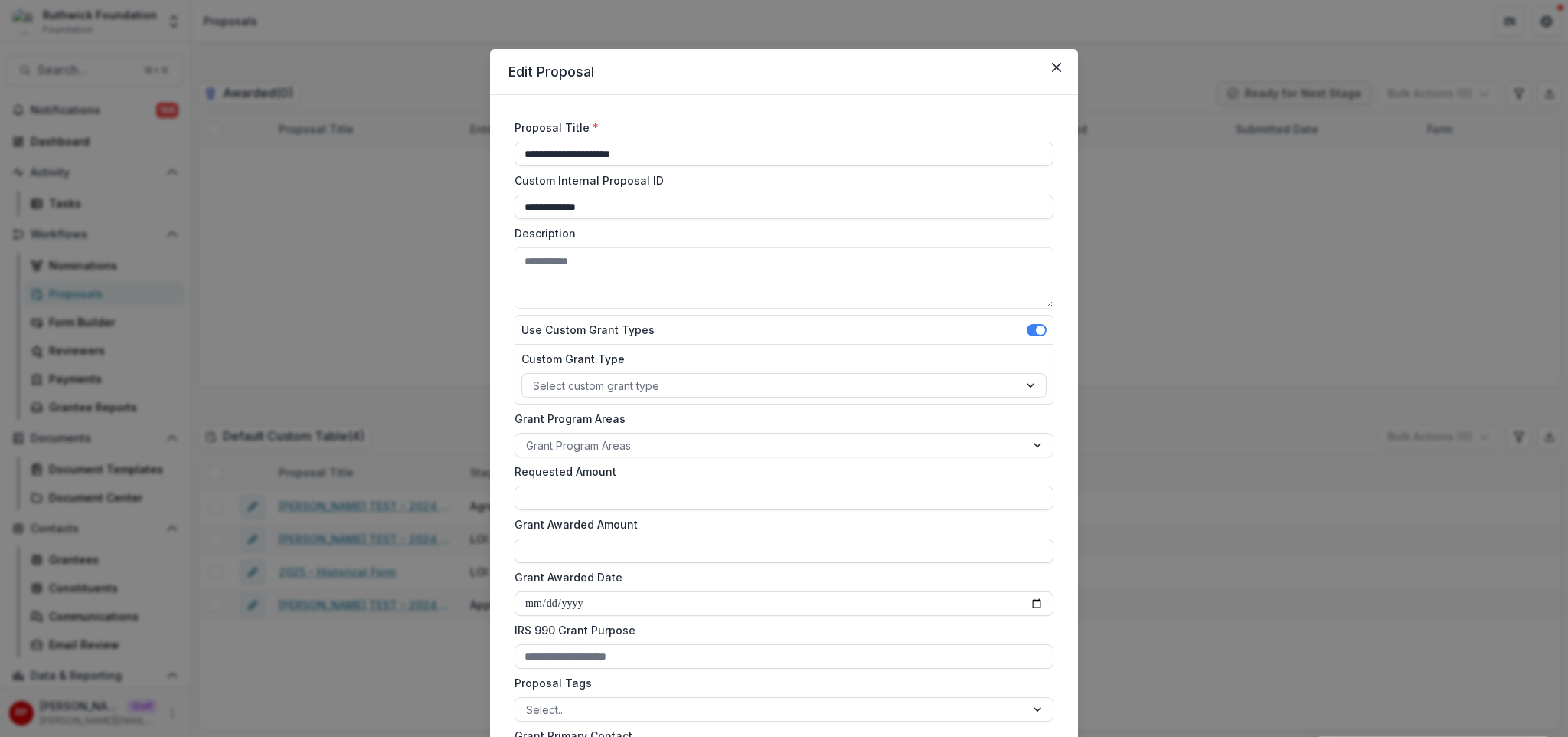
type input "******"
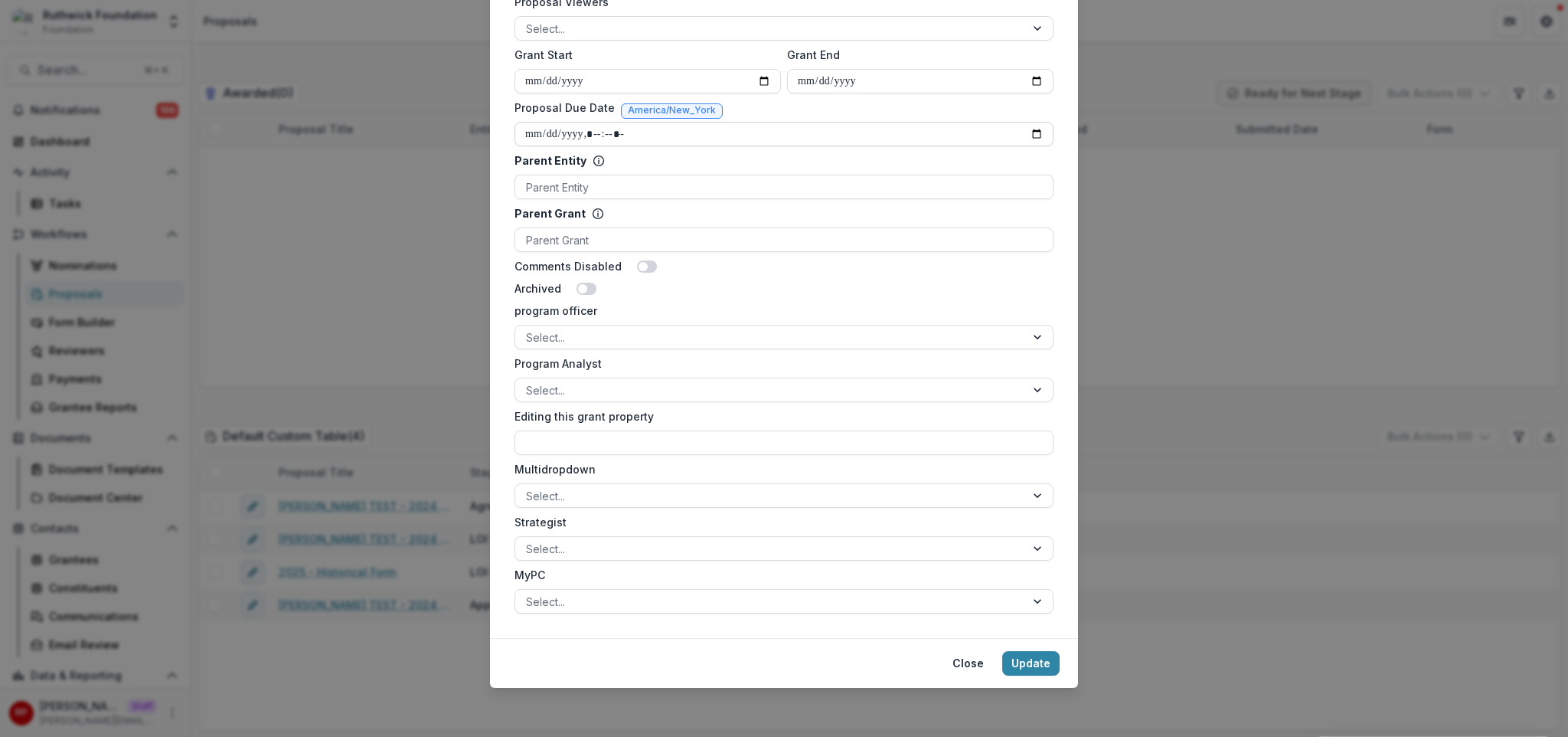
click at [1033, 142] on input "Proposal Due Date" at bounding box center [784, 134] width 539 height 24
click at [1031, 132] on input "Proposal Due Date" at bounding box center [784, 134] width 539 height 24
type input "**********"
click at [996, 165] on div "Parent Entity" at bounding box center [779, 161] width 530 height 16
click at [529, 180] on input "Parent Entity" at bounding box center [527, 188] width 3 height 16
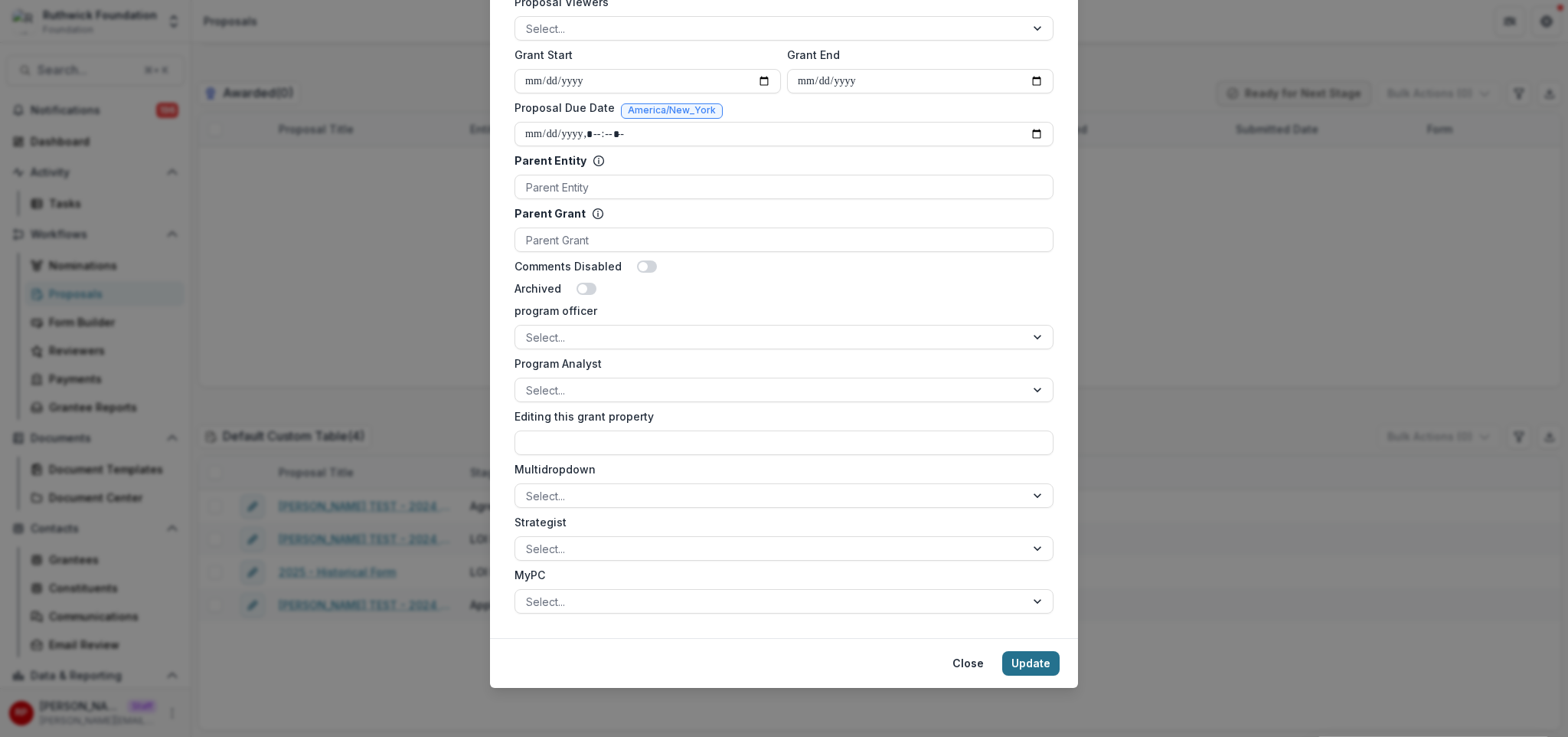
click at [1043, 658] on button "Update" at bounding box center [1030, 662] width 57 height 24
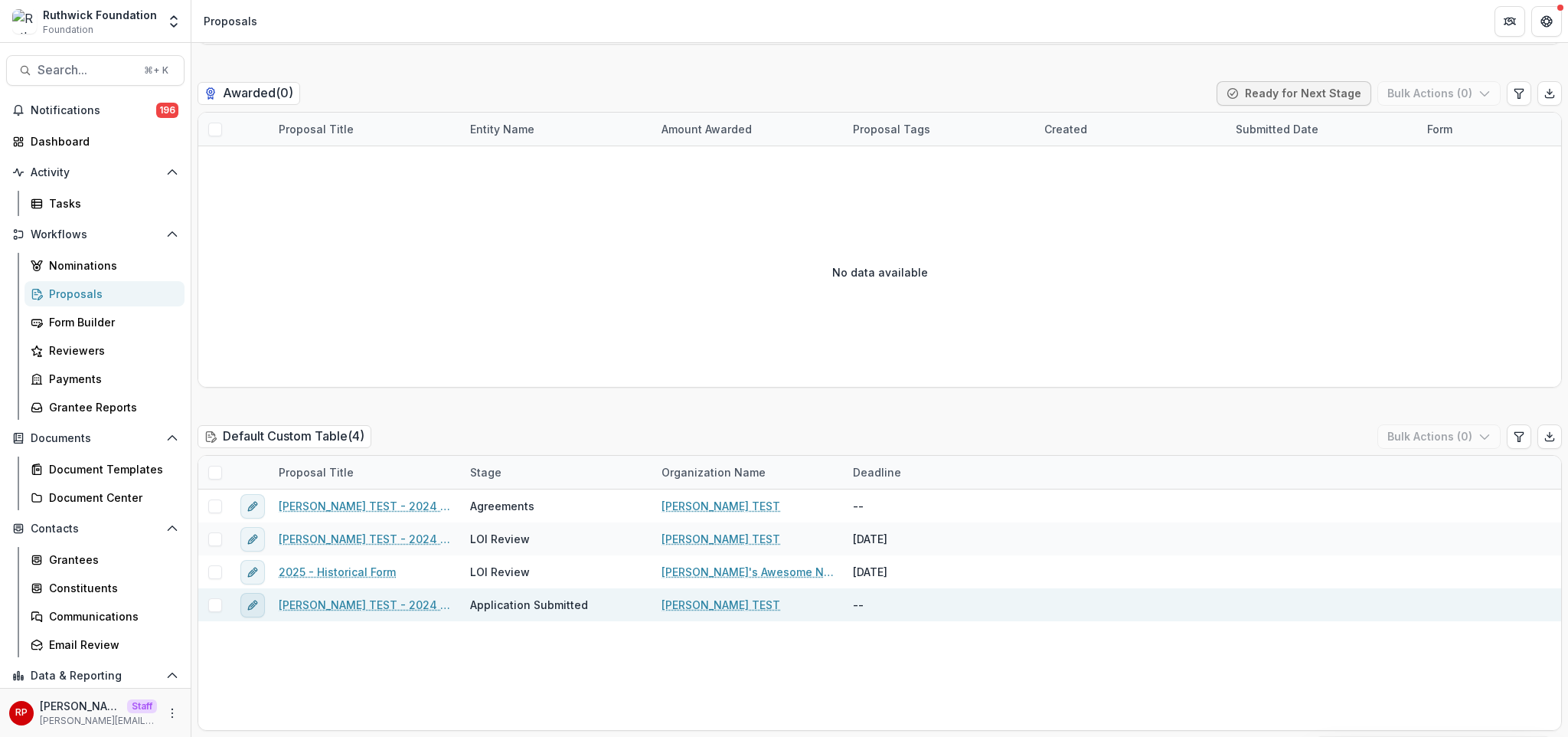
click at [248, 612] on button "edit" at bounding box center [252, 604] width 24 height 24
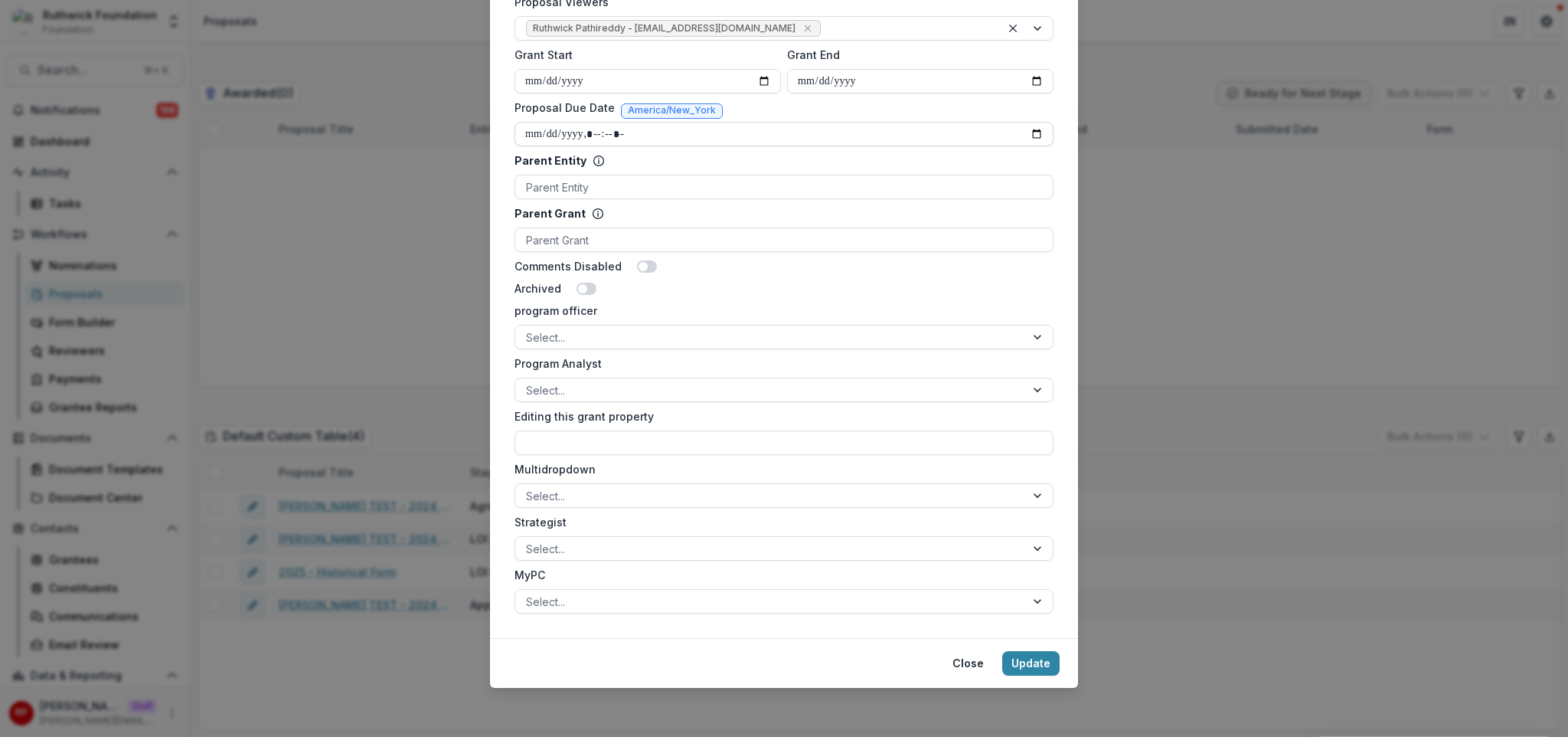
click at [1037, 133] on input "Proposal Due Date" at bounding box center [784, 134] width 539 height 24
type input "**********"
click at [1029, 658] on button "Update" at bounding box center [1030, 662] width 57 height 24
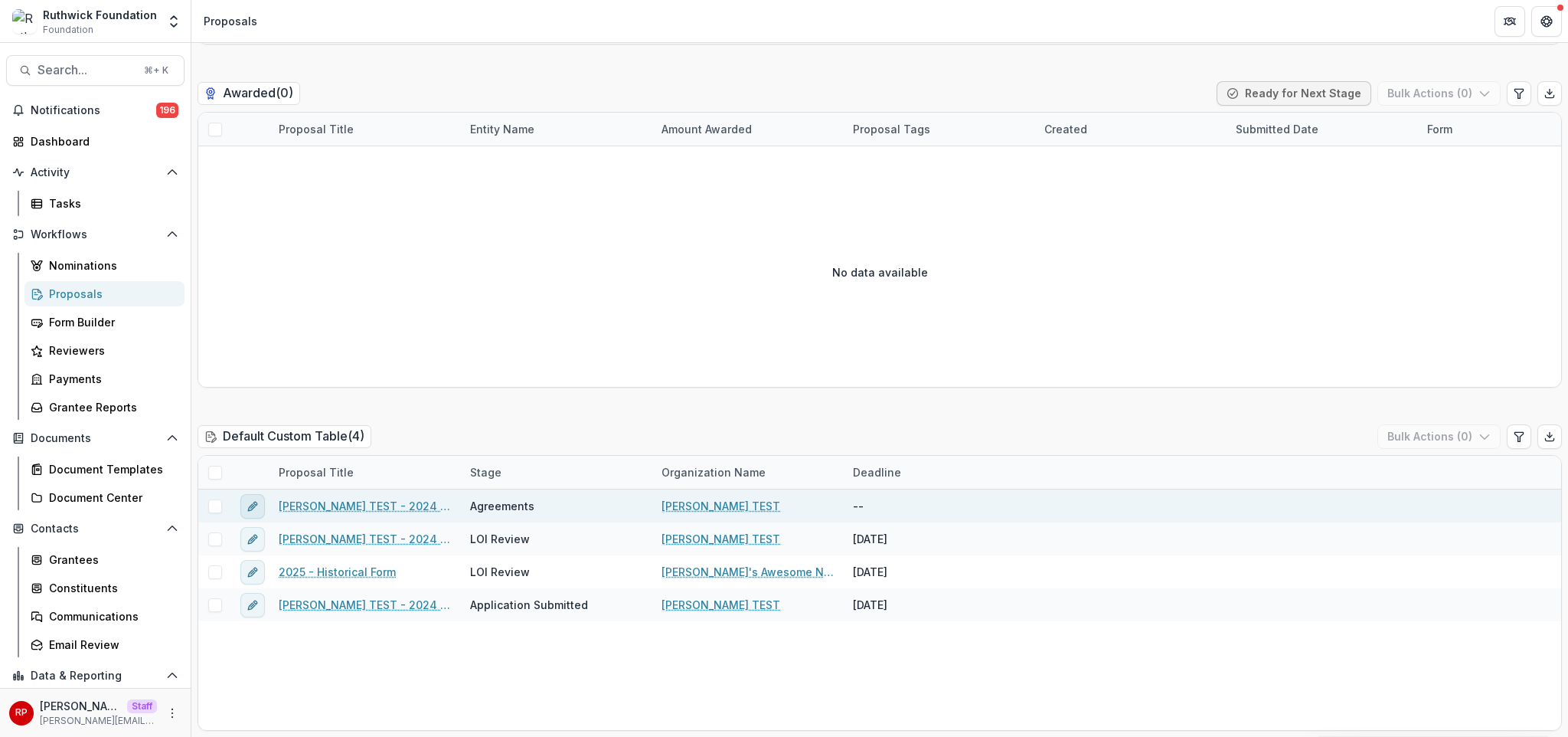
click at [254, 509] on icon "edit" at bounding box center [253, 506] width 13 height 13
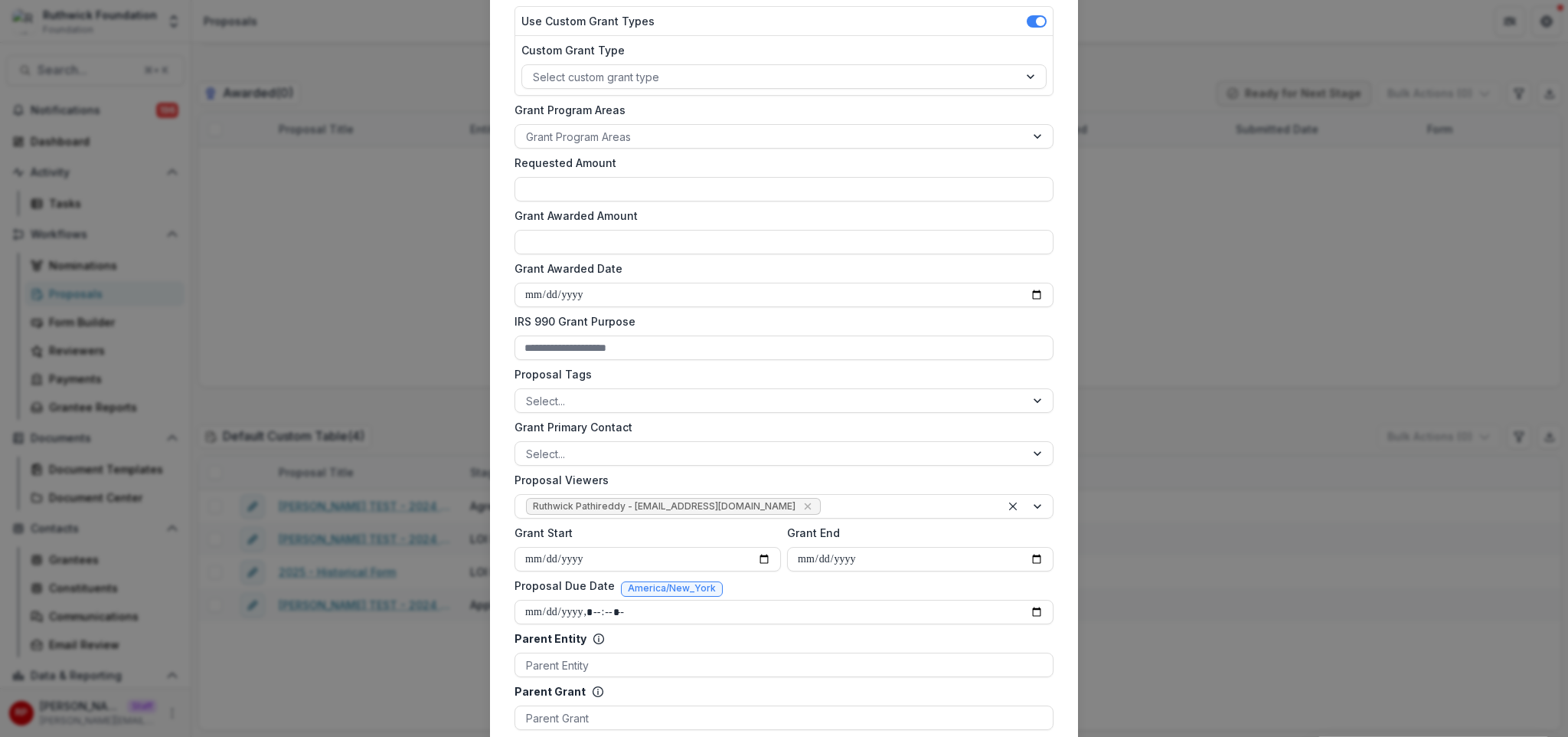
scroll to position [473, 0]
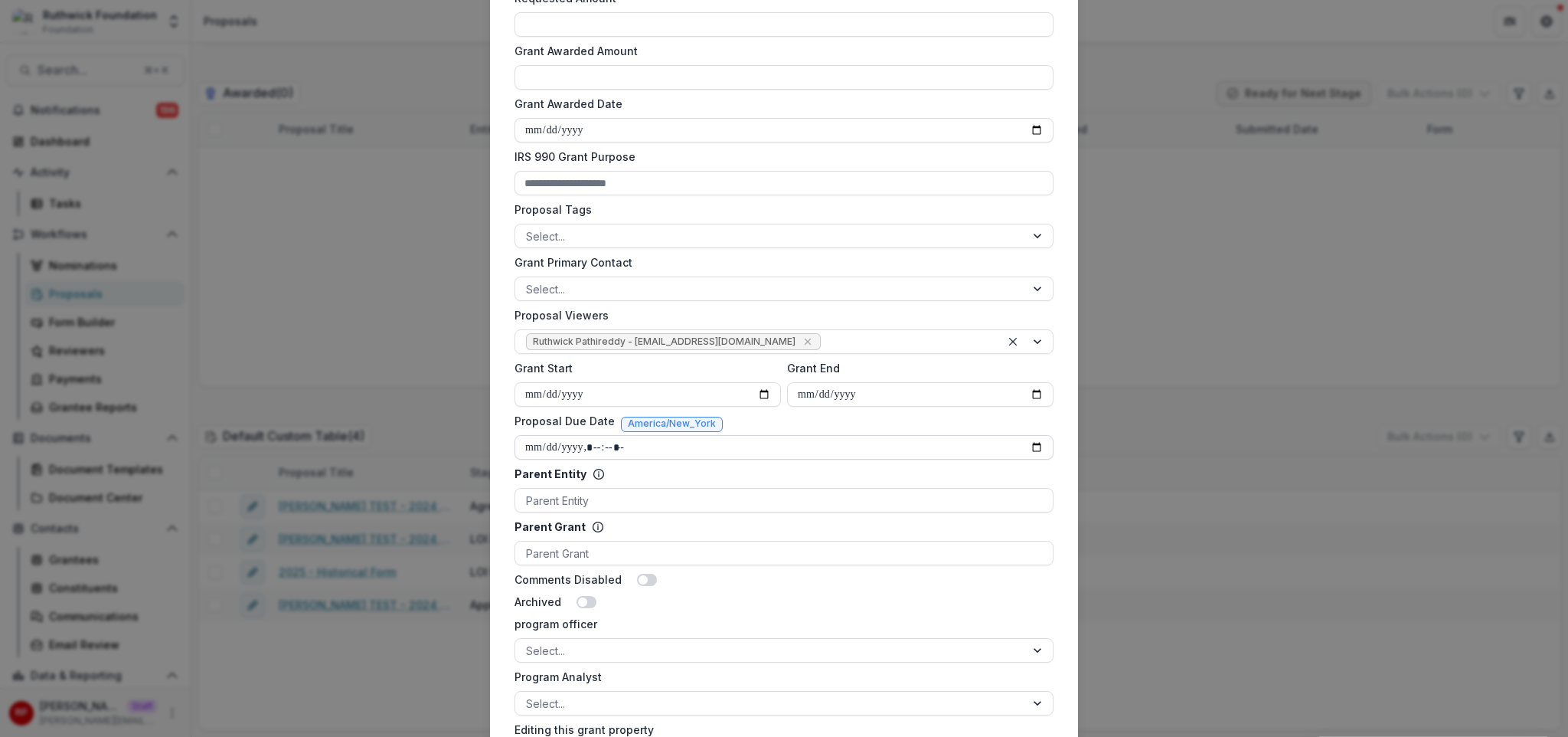
click at [1031, 448] on input "Proposal Due Date" at bounding box center [784, 446] width 539 height 24
type input "**********"
click at [872, 425] on div "Proposal Due Date America/New_York" at bounding box center [784, 424] width 539 height 22
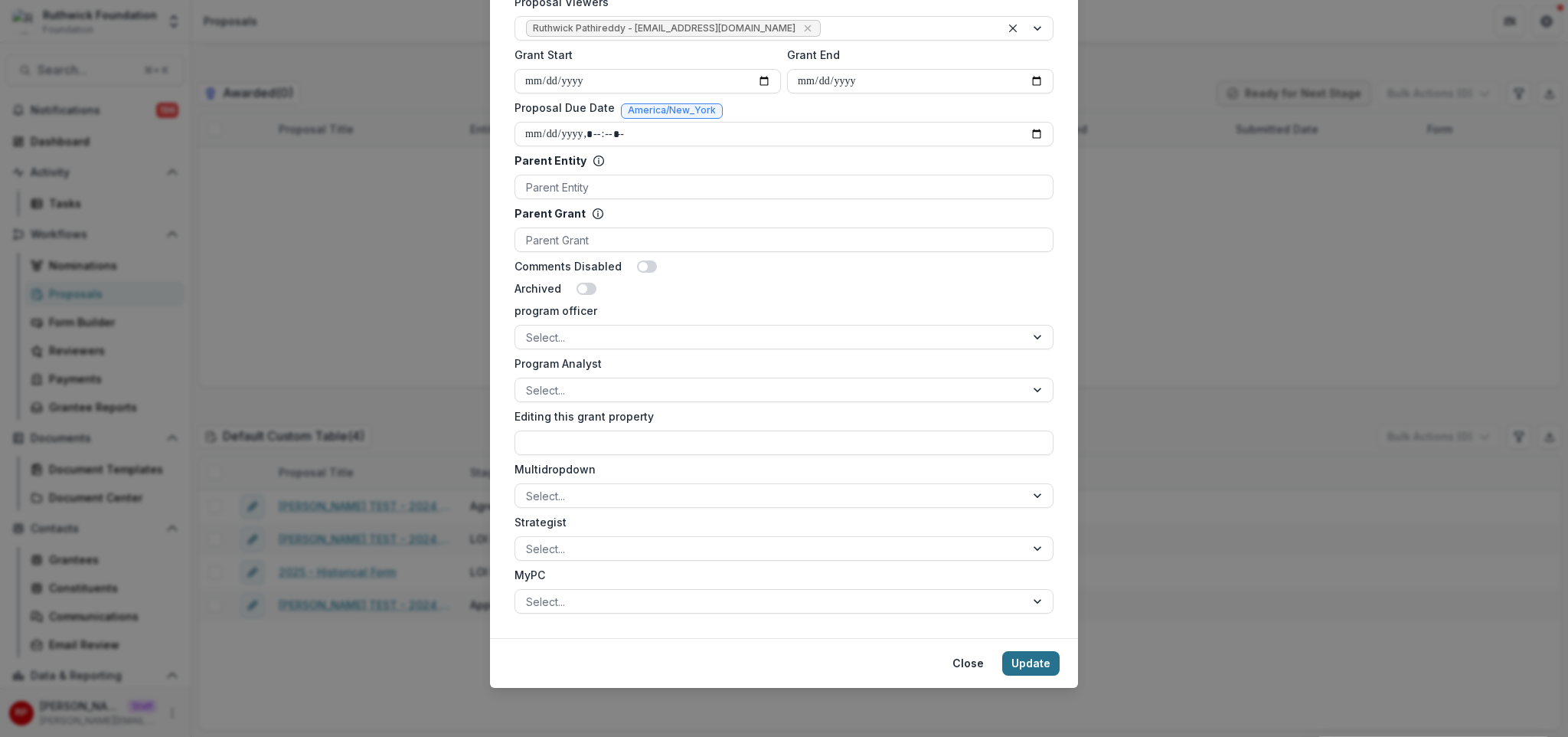
click at [1023, 663] on button "Update" at bounding box center [1030, 662] width 57 height 24
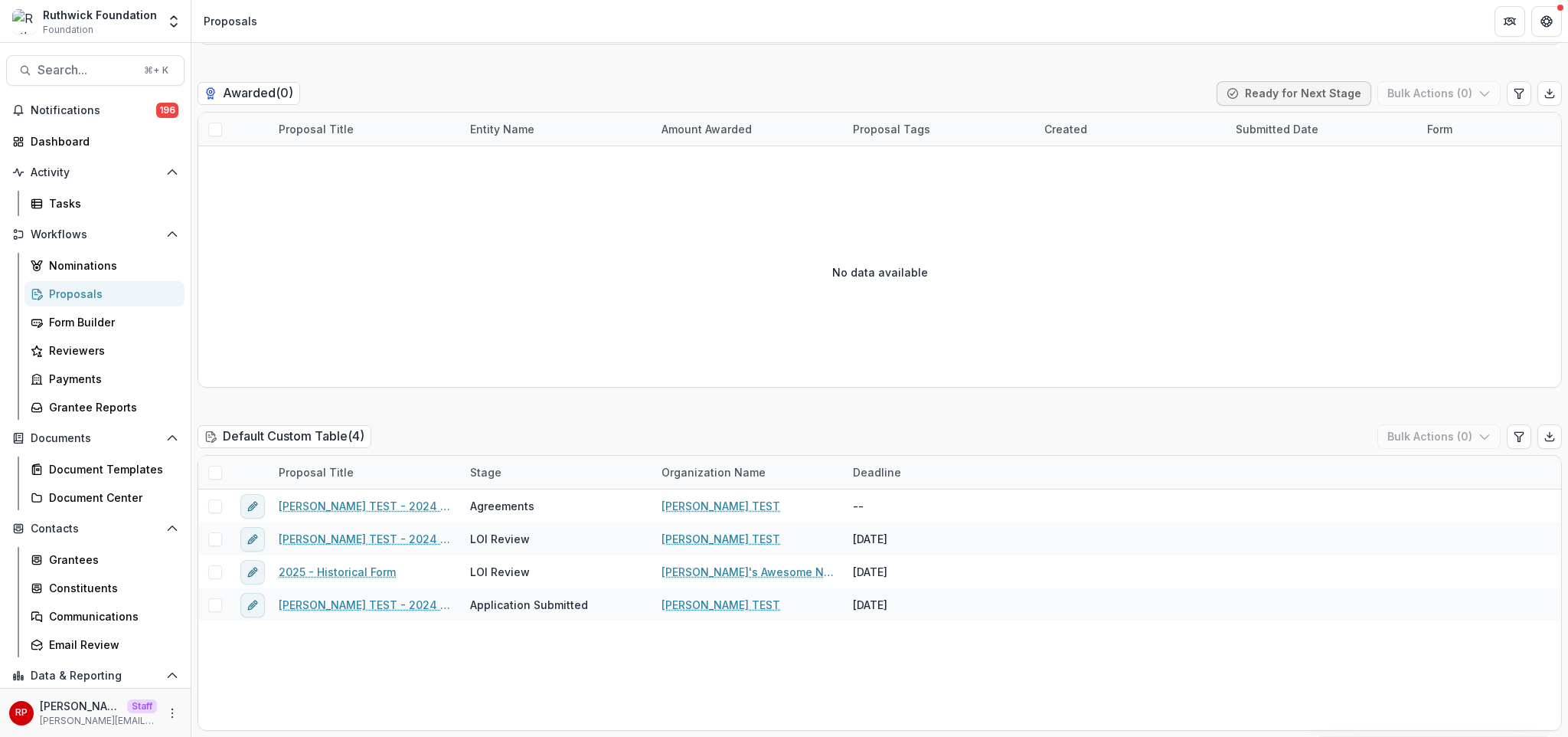
click at [877, 468] on div "Deadline" at bounding box center [877, 472] width 66 height 16
click at [880, 482] on div "Deadline" at bounding box center [939, 471] width 191 height 33
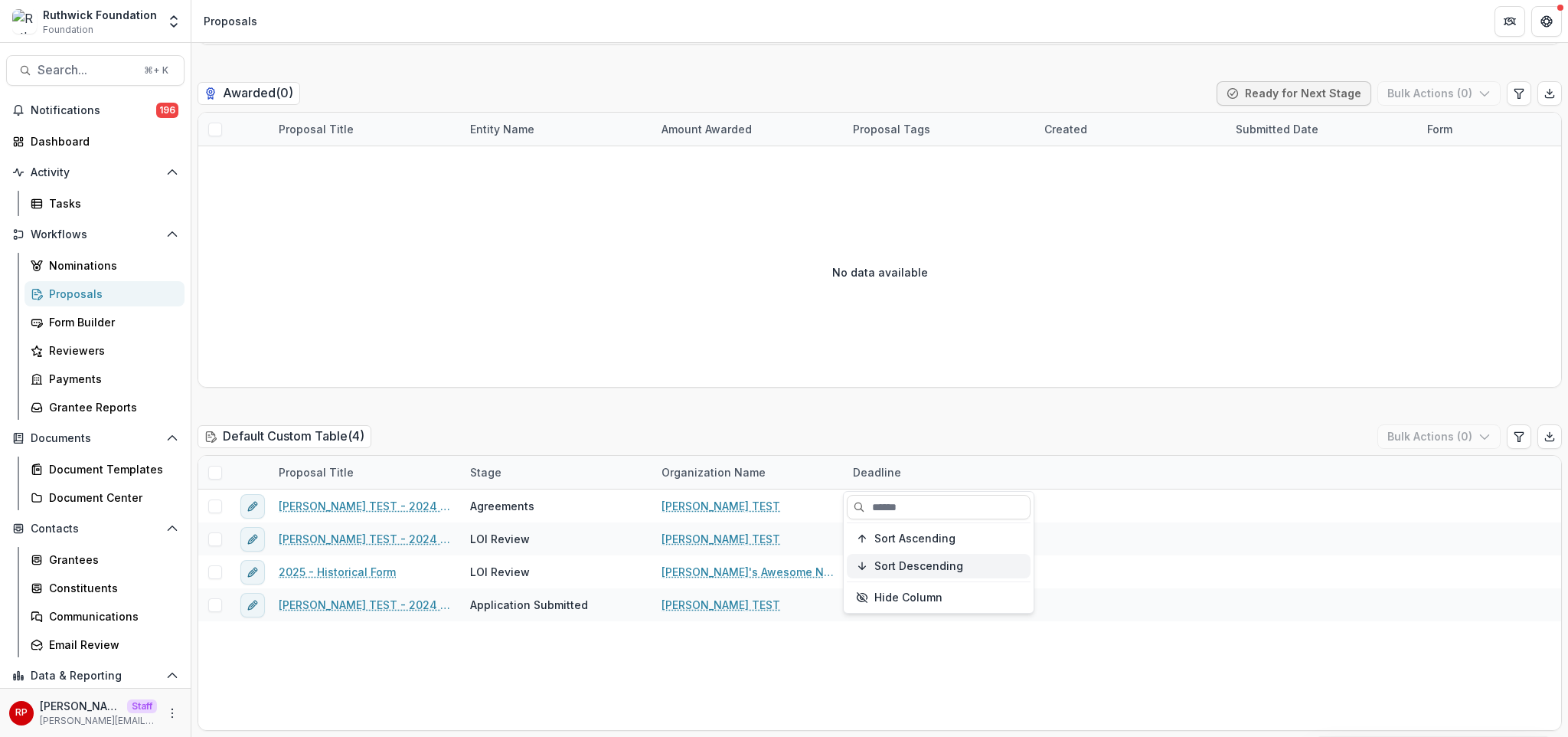
click at [919, 566] on span "Sort Descending" at bounding box center [918, 566] width 89 height 13
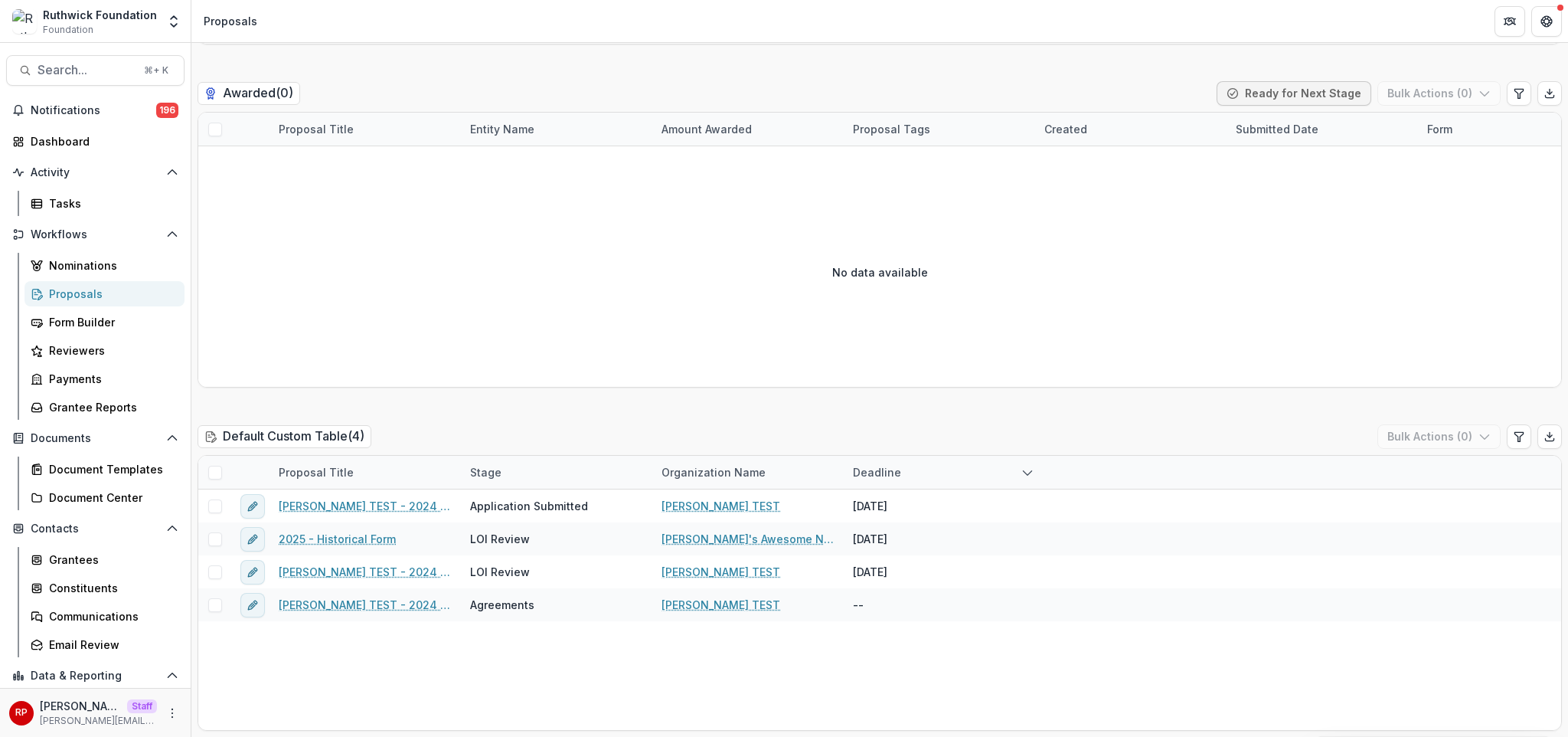
click at [924, 467] on div "Deadline" at bounding box center [939, 471] width 191 height 33
click at [922, 472] on div "Deadline" at bounding box center [939, 471] width 191 height 33
click at [901, 462] on div "Deadline" at bounding box center [939, 471] width 191 height 33
click at [908, 532] on span "Sort Ascending" at bounding box center [915, 539] width 81 height 13
click at [949, 425] on div "Default Custom Table ( 4 ) Bulk Actions ( 0 )" at bounding box center [880, 440] width 1364 height 31
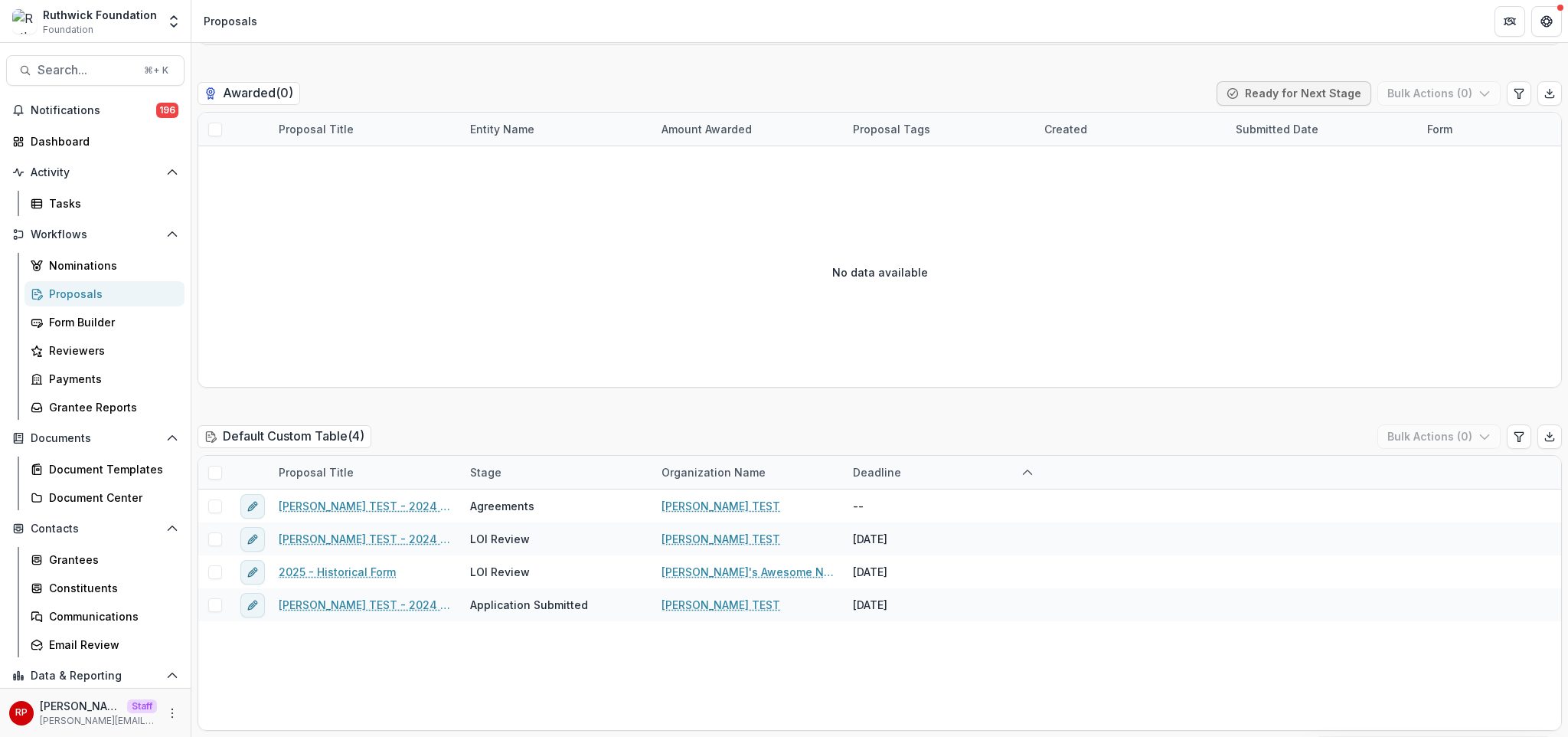
click at [930, 474] on div "Deadline" at bounding box center [939, 471] width 191 height 33
click at [927, 567] on span "Sort Descending" at bounding box center [918, 566] width 89 height 13
click at [994, 438] on div "Default Custom Table ( 4 ) Bulk Actions ( 0 )" at bounding box center [880, 440] width 1364 height 31
click at [708, 429] on div "Default Custom Table ( 4 ) Bulk Actions ( 0 )" at bounding box center [880, 440] width 1364 height 31
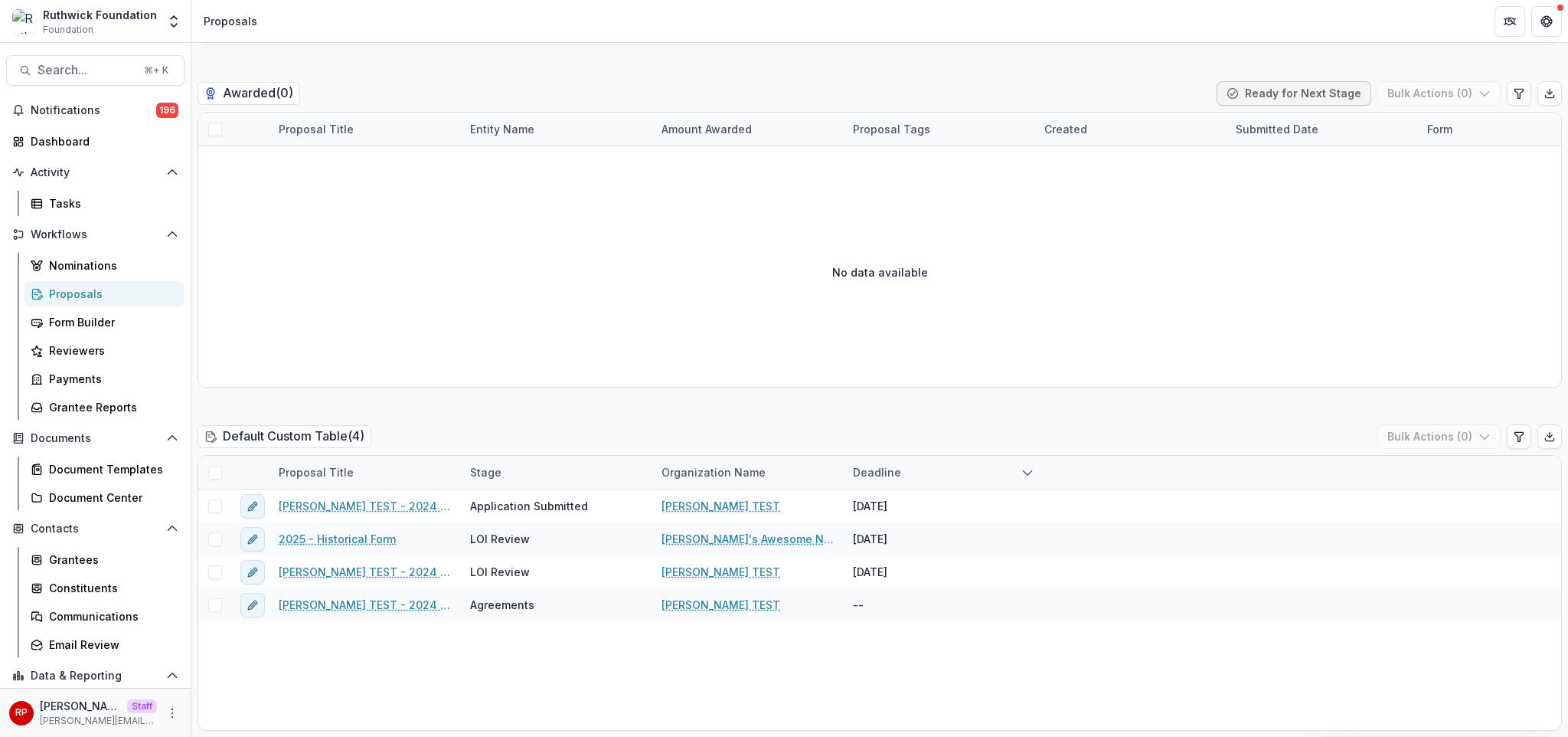
click at [751, 425] on div "Default Custom Table ( 4 ) Bulk Actions ( 0 )" at bounding box center [880, 440] width 1364 height 31
